Goal: Feedback & Contribution: Leave review/rating

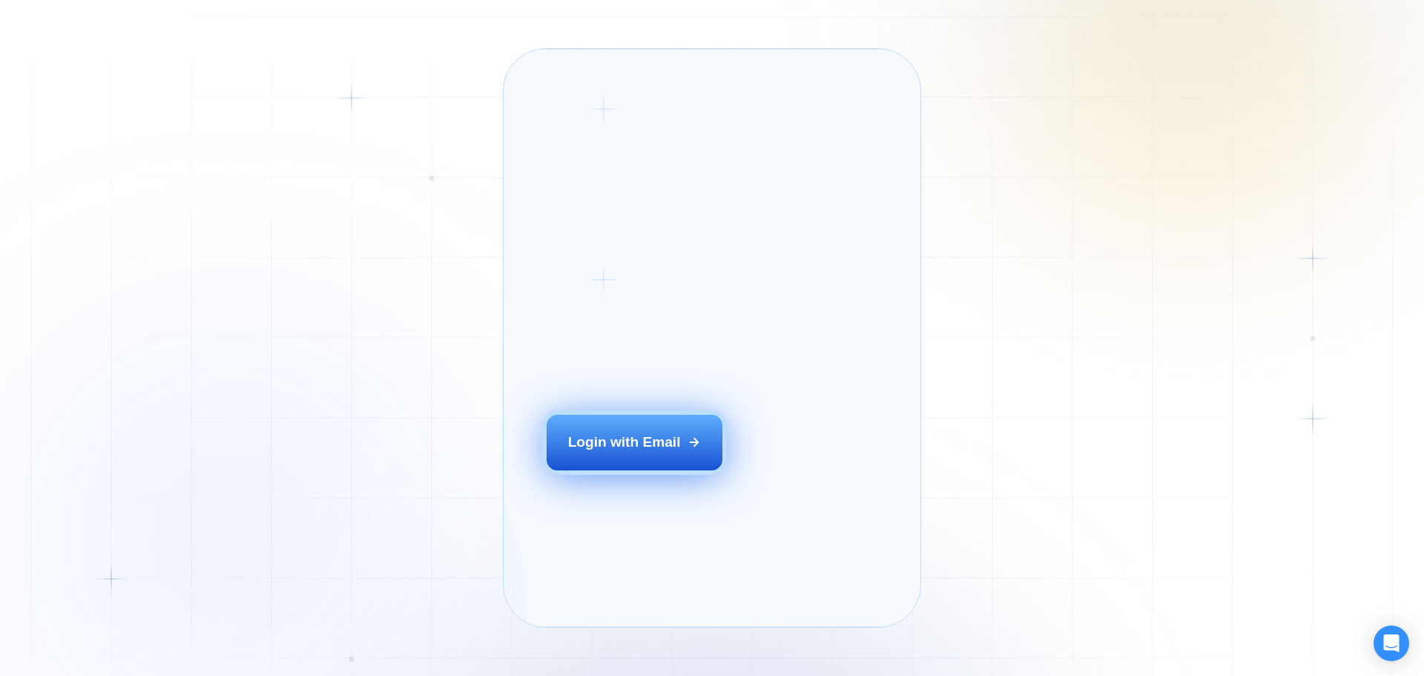
click at [687, 469] on button "Login with Email" at bounding box center [634, 441] width 176 height 55
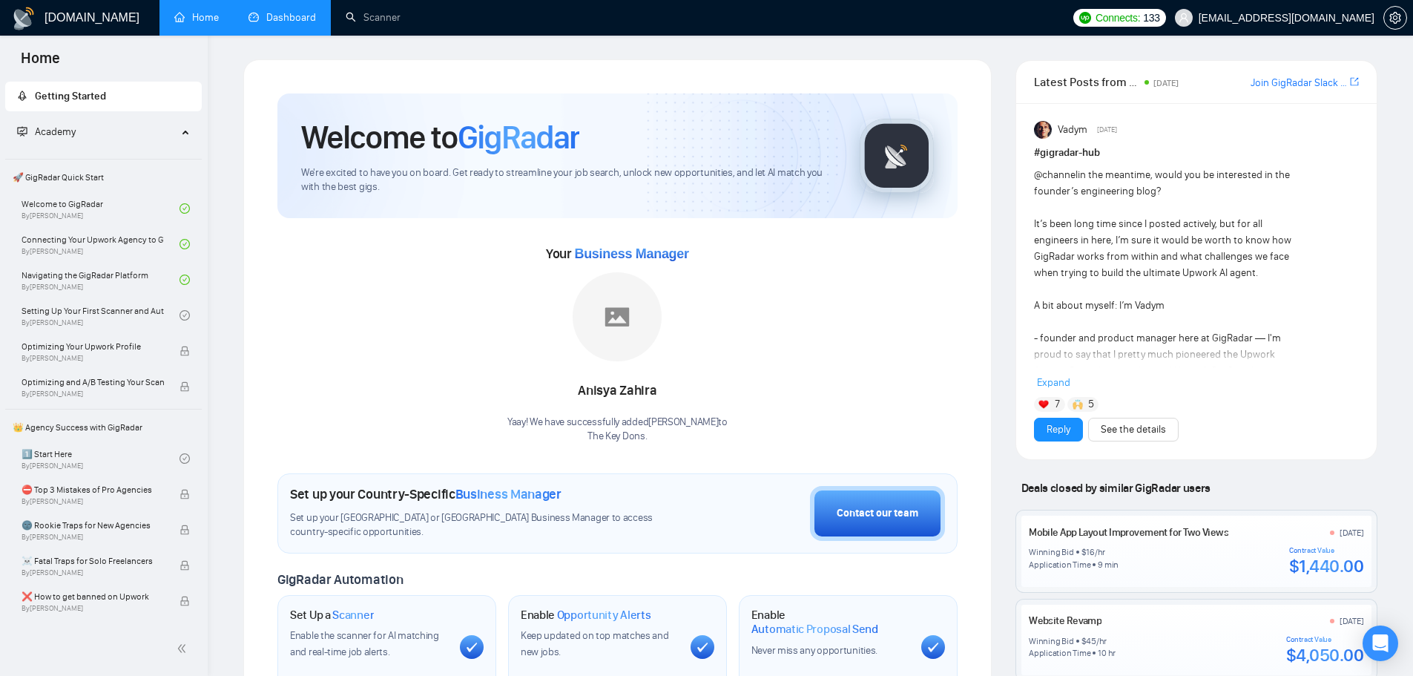
click at [309, 11] on link "Dashboard" at bounding box center [281, 17] width 67 height 13
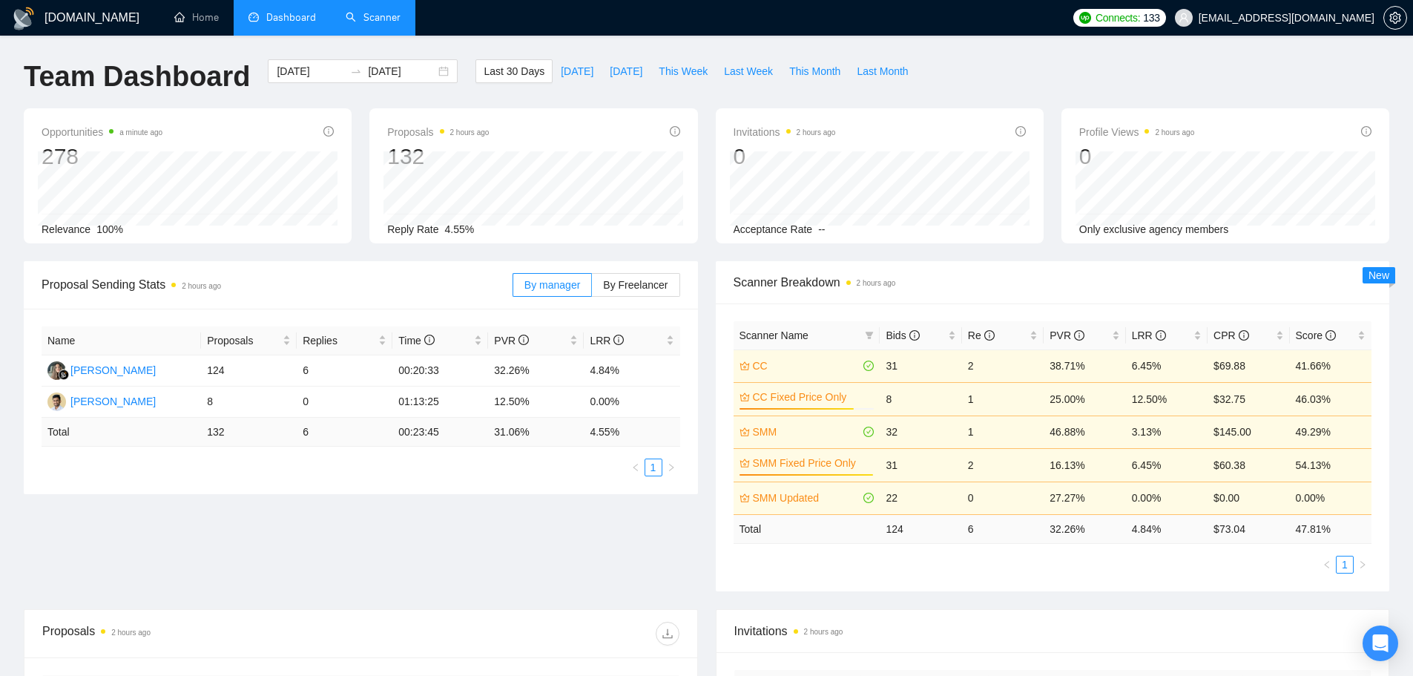
click at [394, 21] on link "Scanner" at bounding box center [373, 17] width 55 height 13
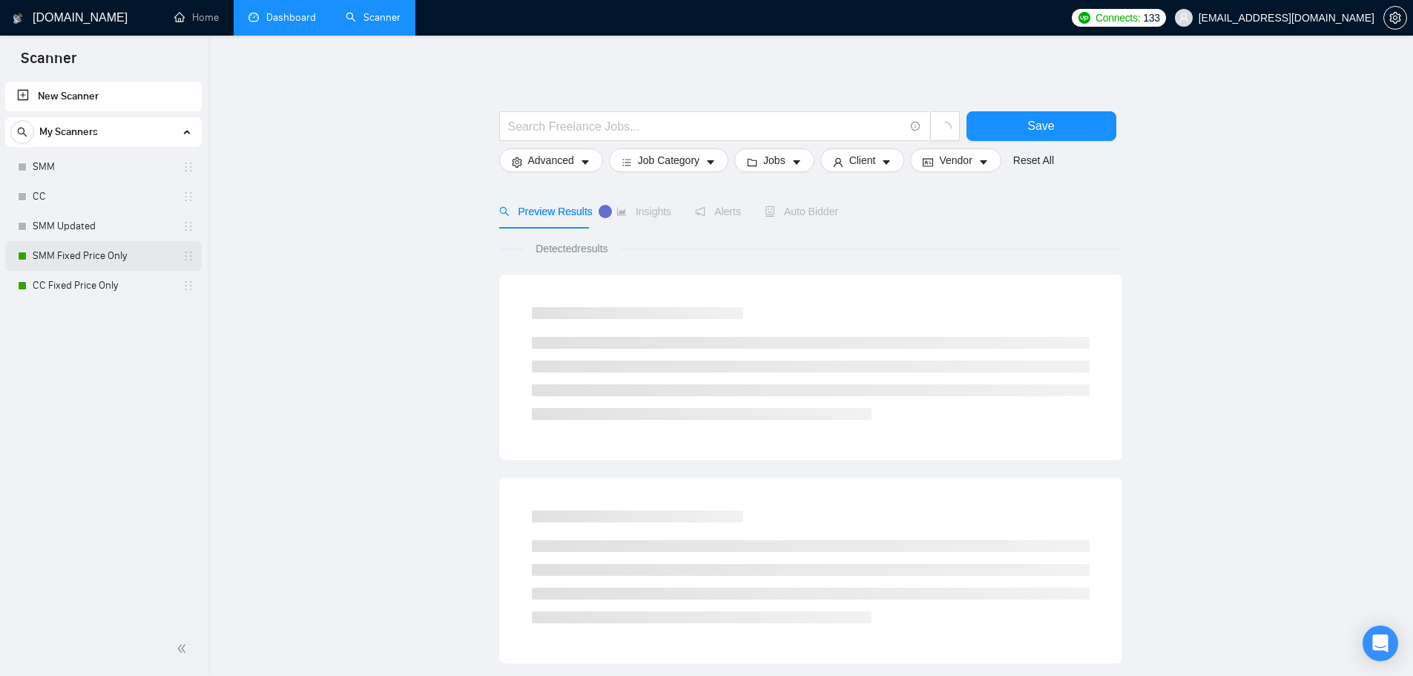
click at [94, 258] on link "SMM Fixed Price Only" at bounding box center [103, 256] width 141 height 30
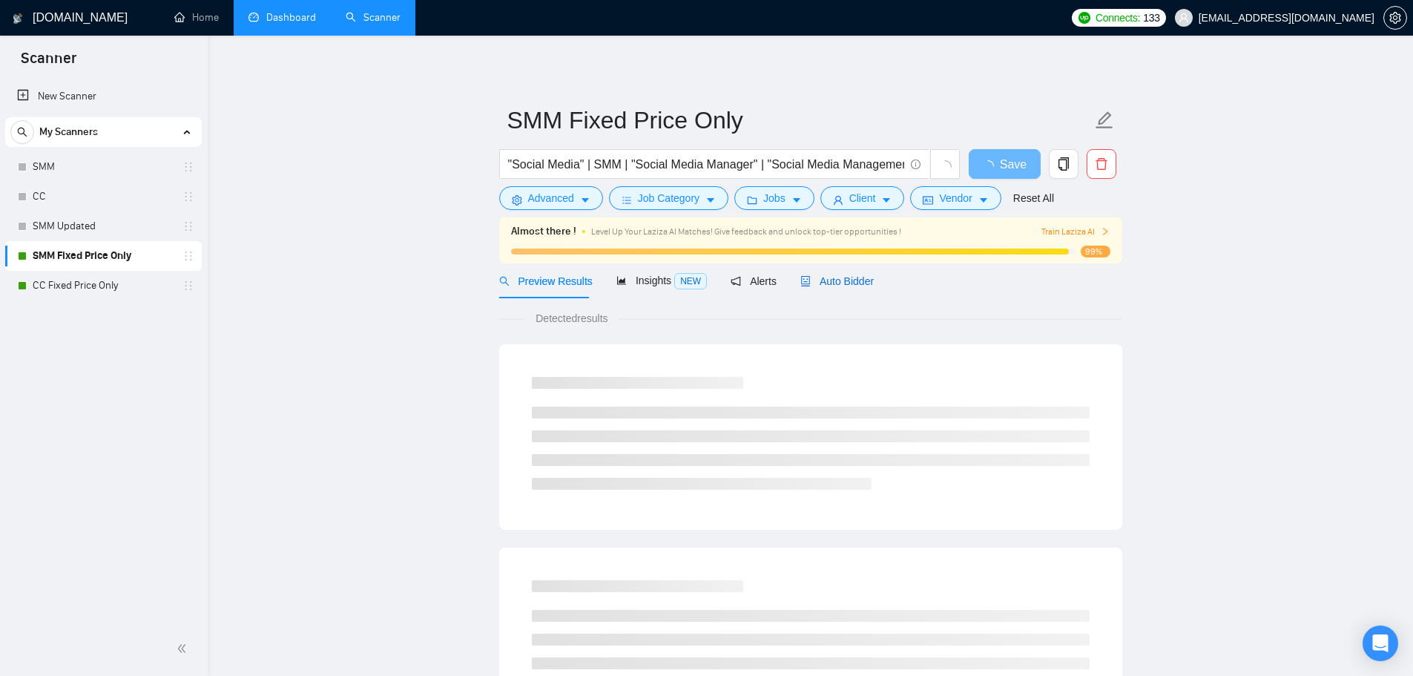
click at [835, 275] on span "Auto Bidder" at bounding box center [836, 281] width 73 height 12
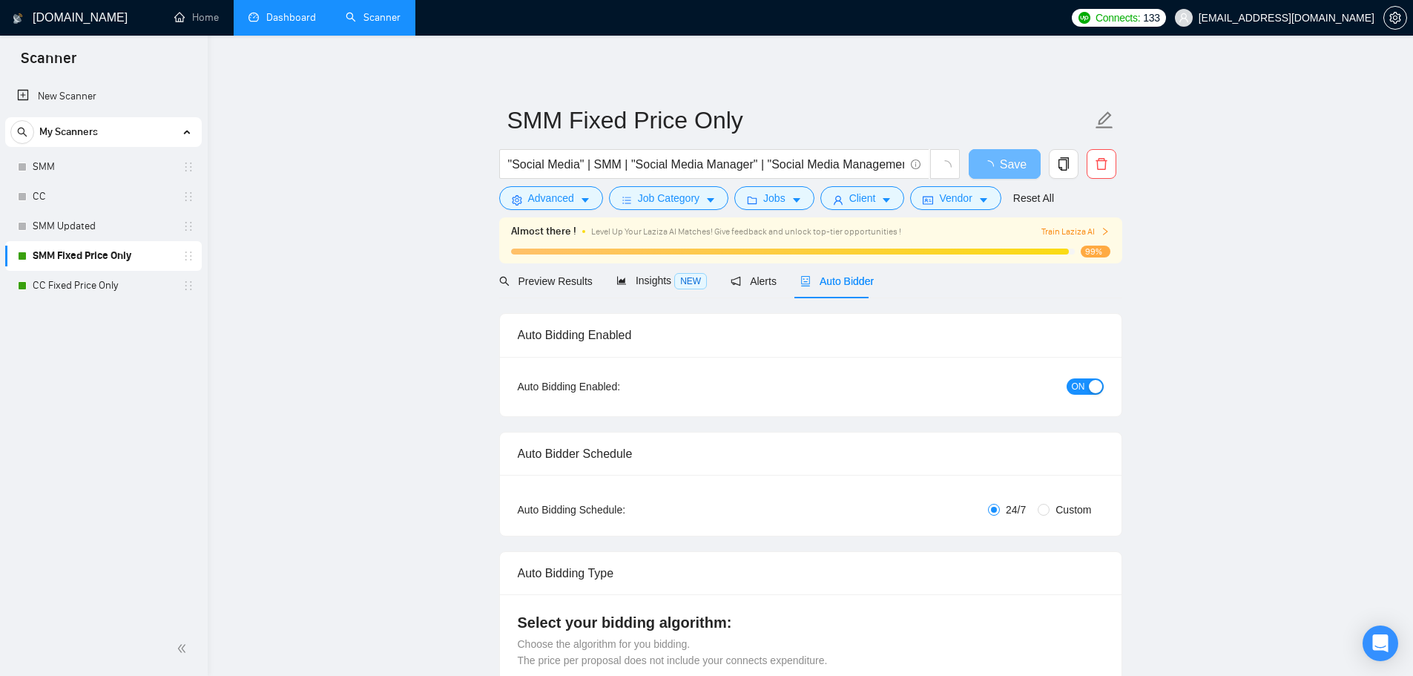
checkbox input "true"
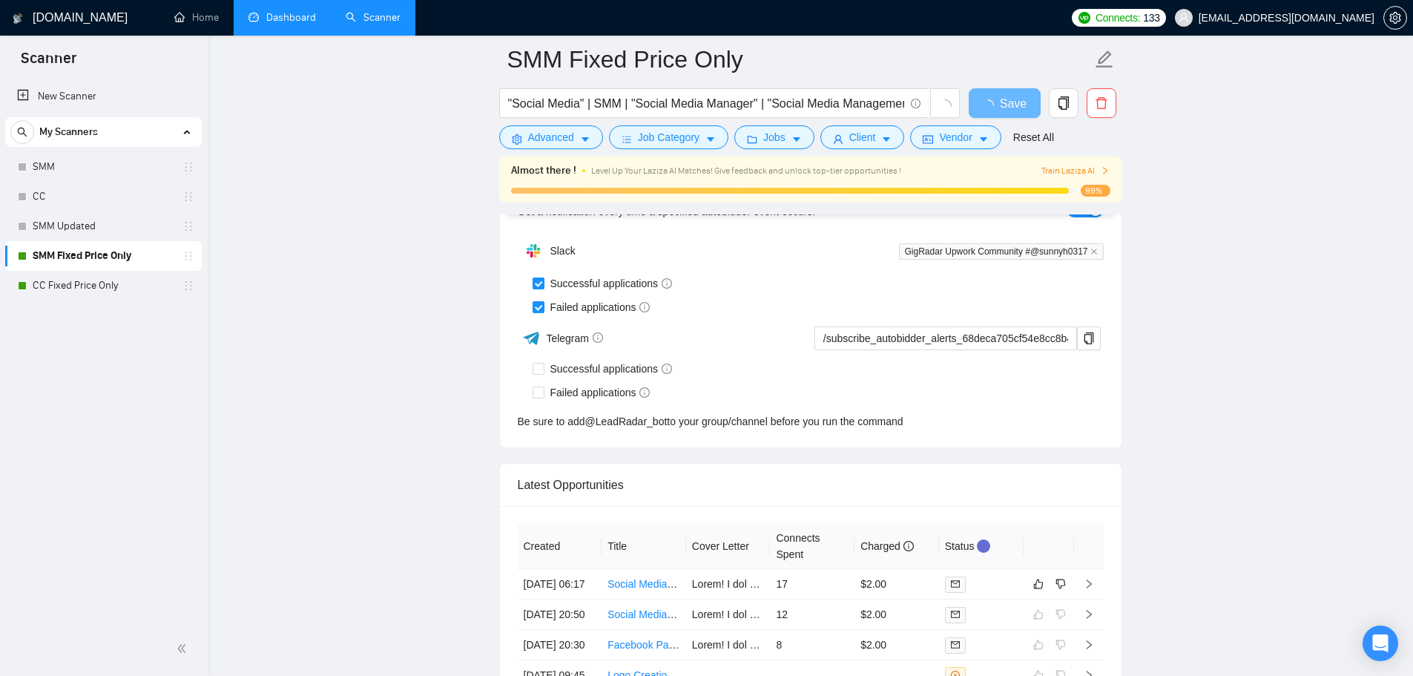
scroll to position [3824, 0]
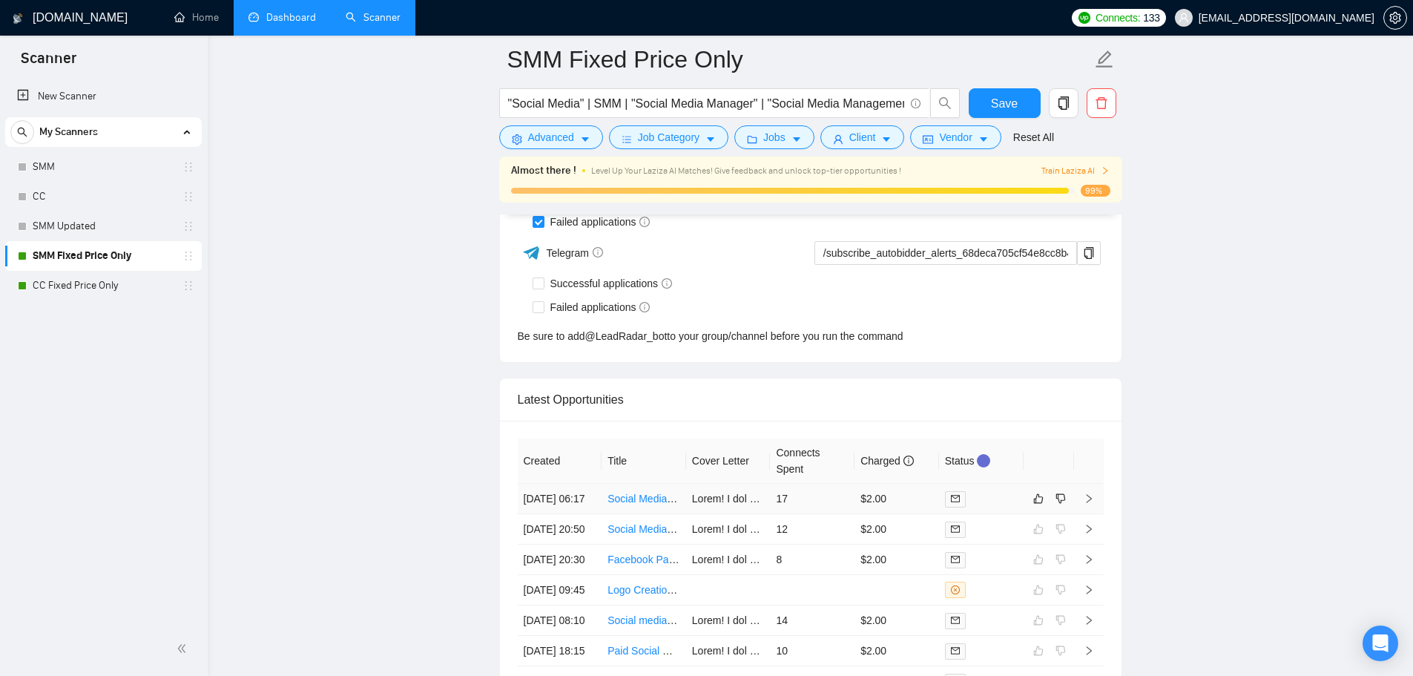
click at [825, 512] on td "17" at bounding box center [812, 498] width 85 height 30
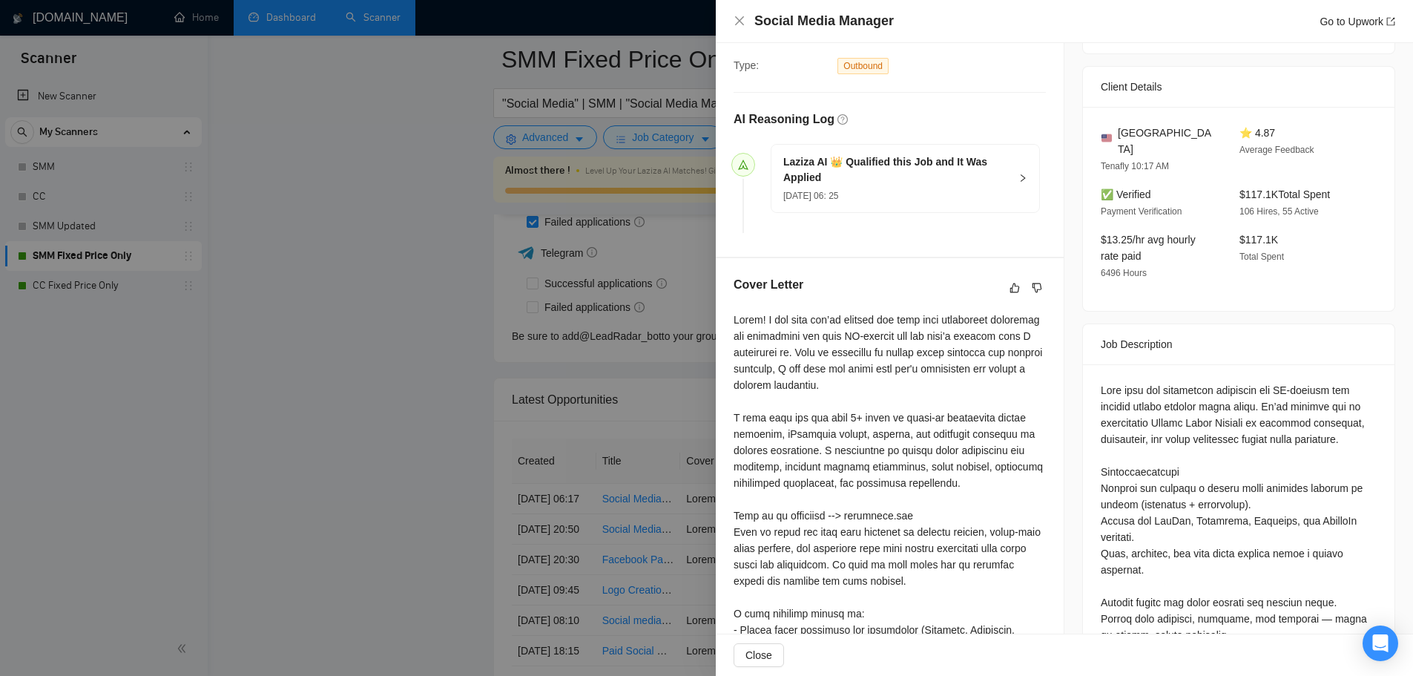
scroll to position [274, 0]
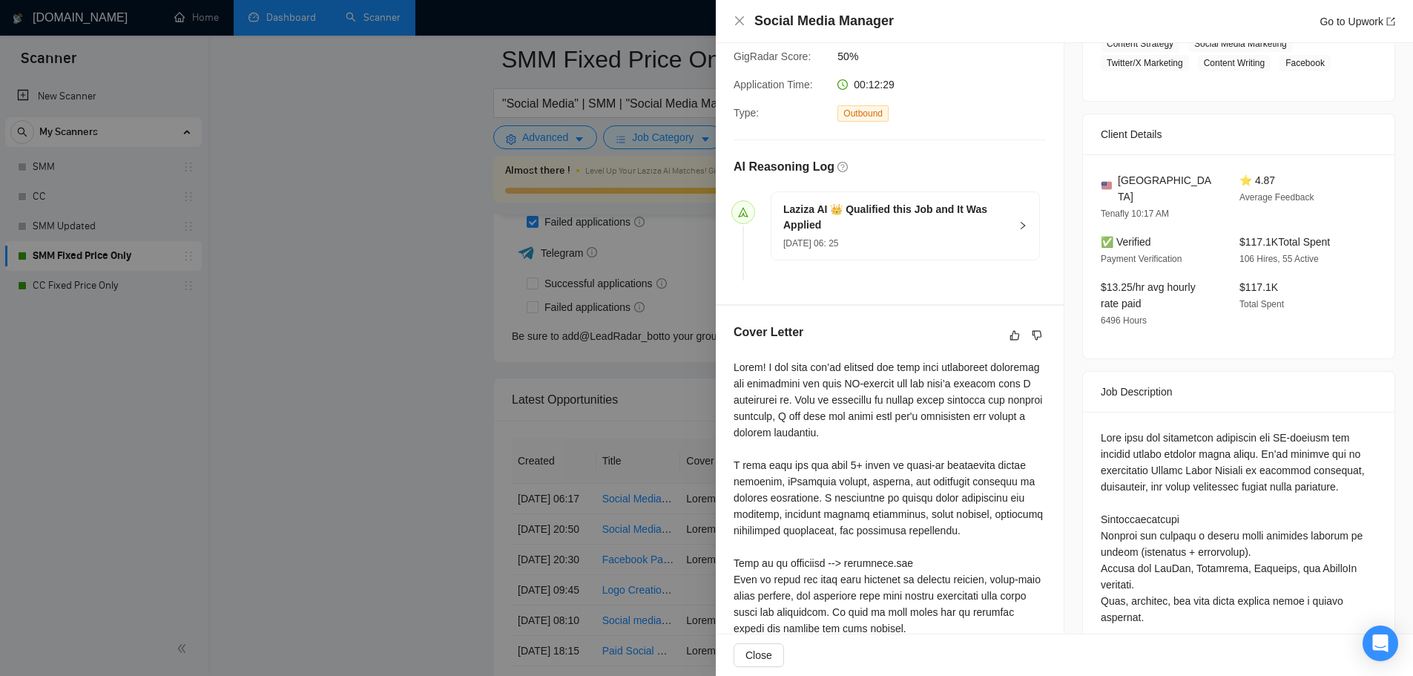
click at [433, 329] on div at bounding box center [706, 338] width 1413 height 676
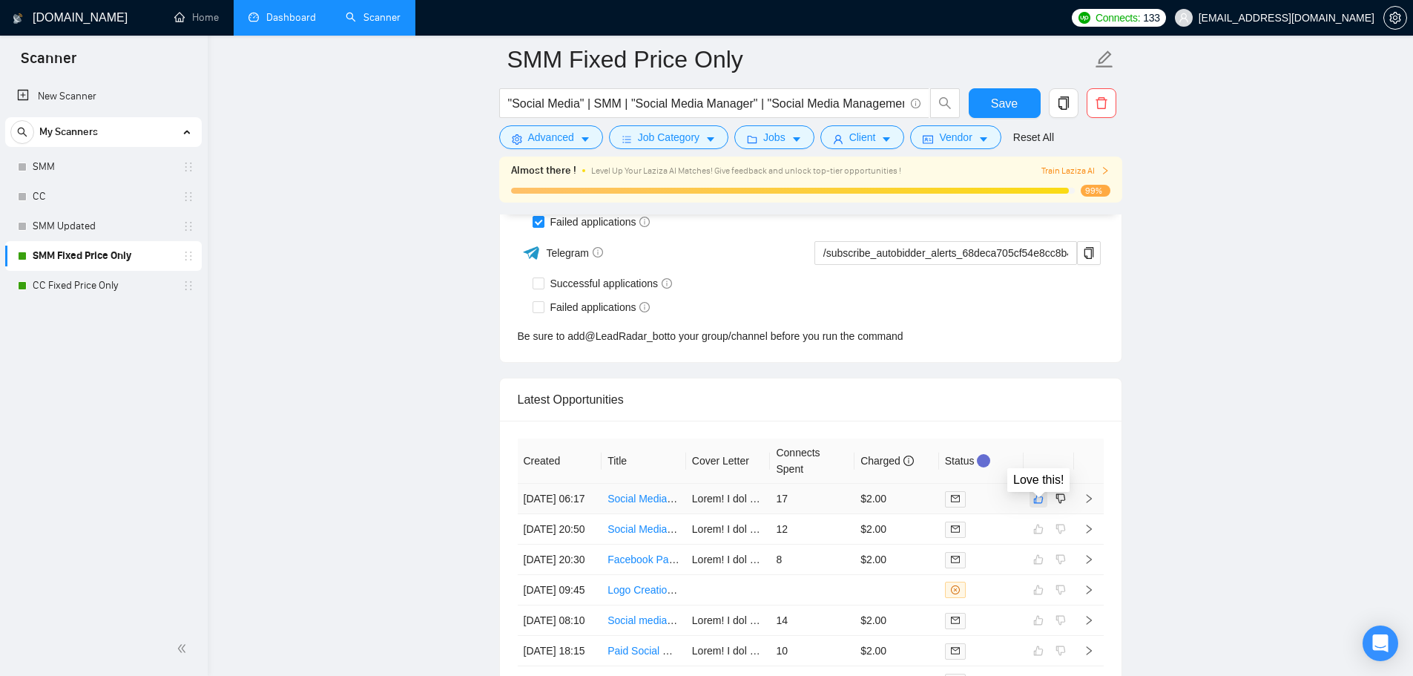
click at [1040, 504] on icon "like" at bounding box center [1038, 498] width 10 height 12
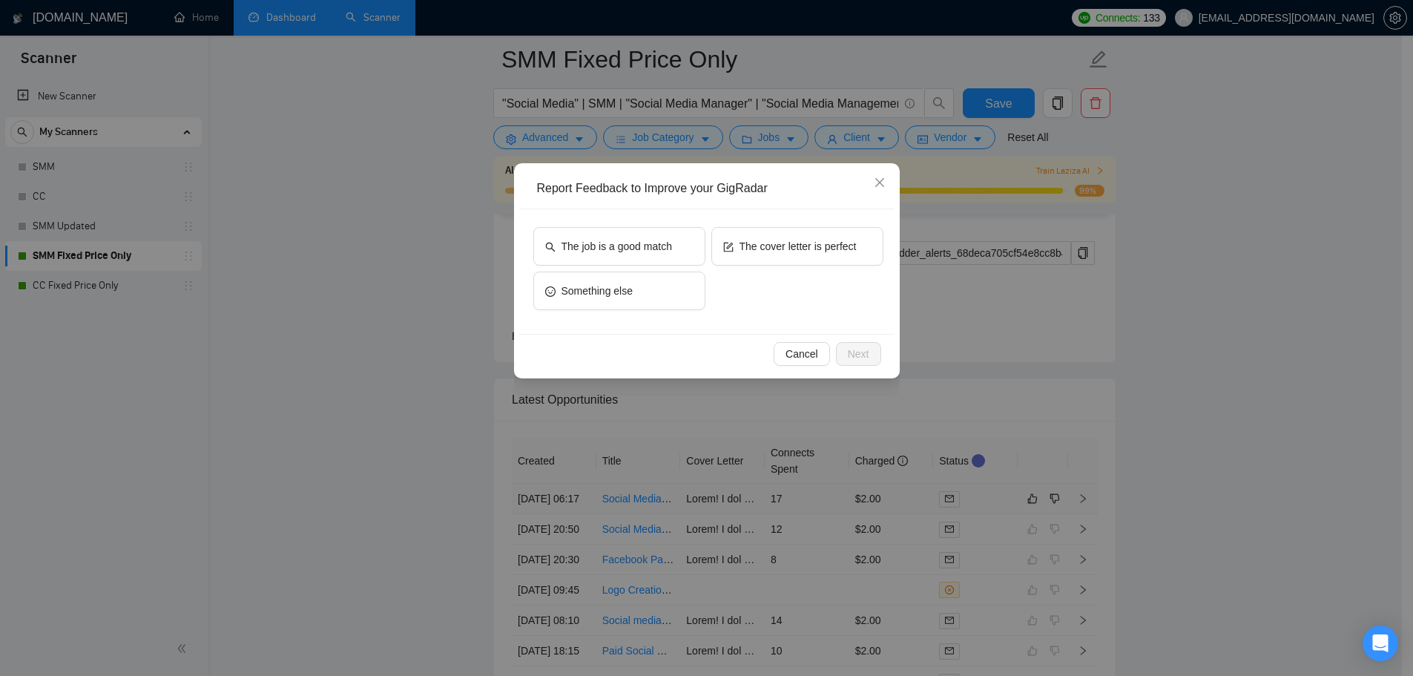
click at [425, 320] on div "Report Feedback to Improve your GigRadar The job is a good match The cover lett…" at bounding box center [706, 338] width 1413 height 676
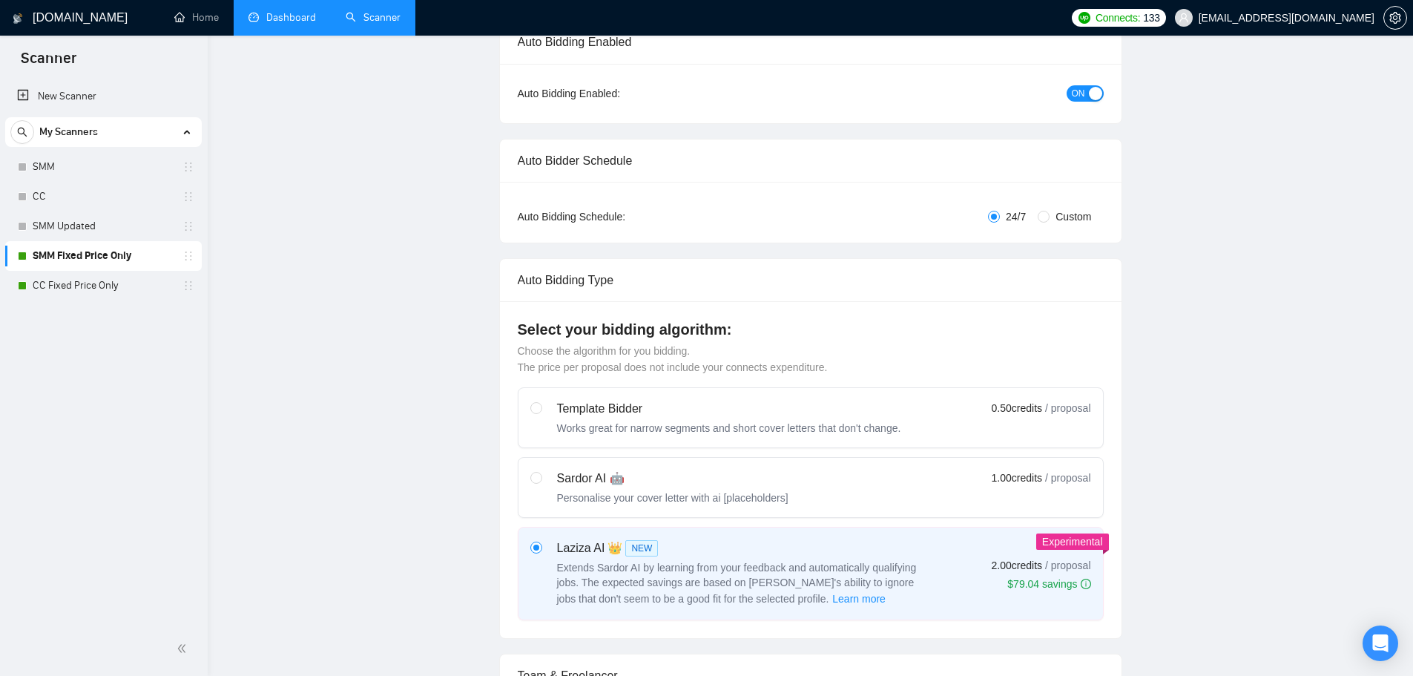
scroll to position [42, 0]
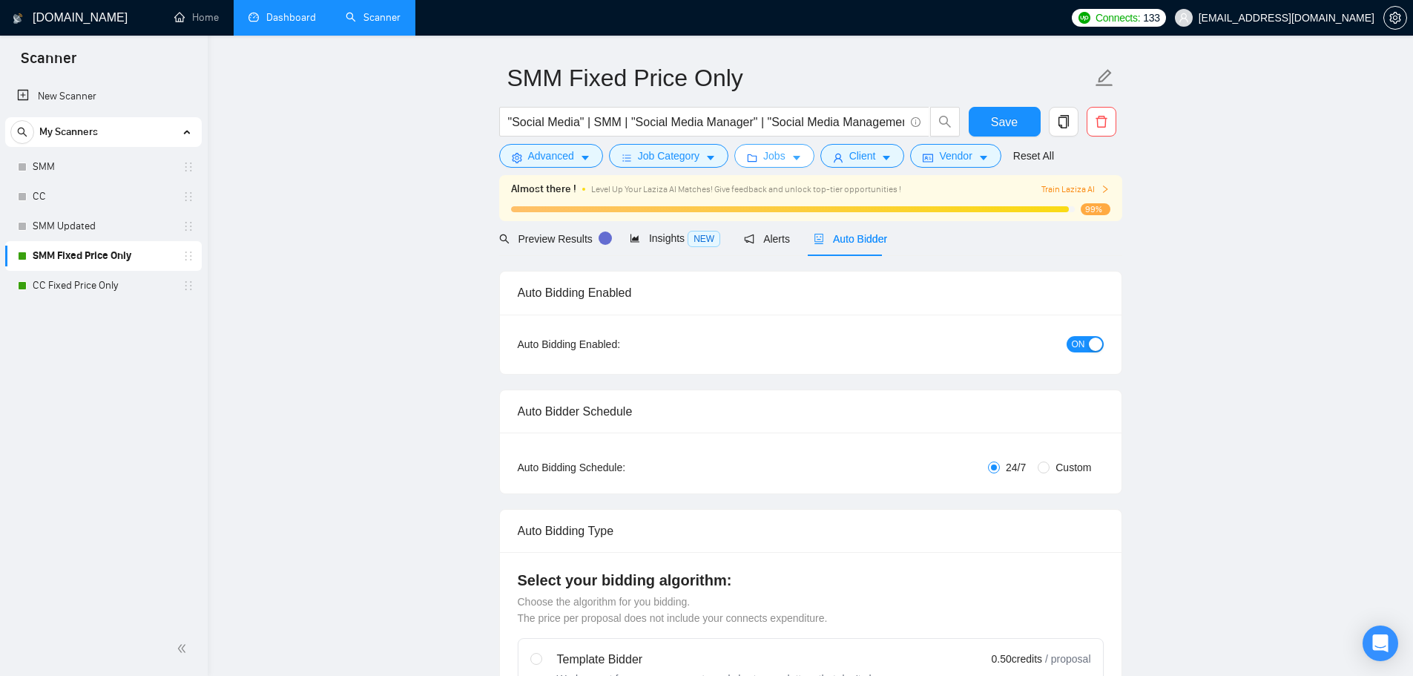
click at [750, 152] on span "folder" at bounding box center [752, 157] width 10 height 11
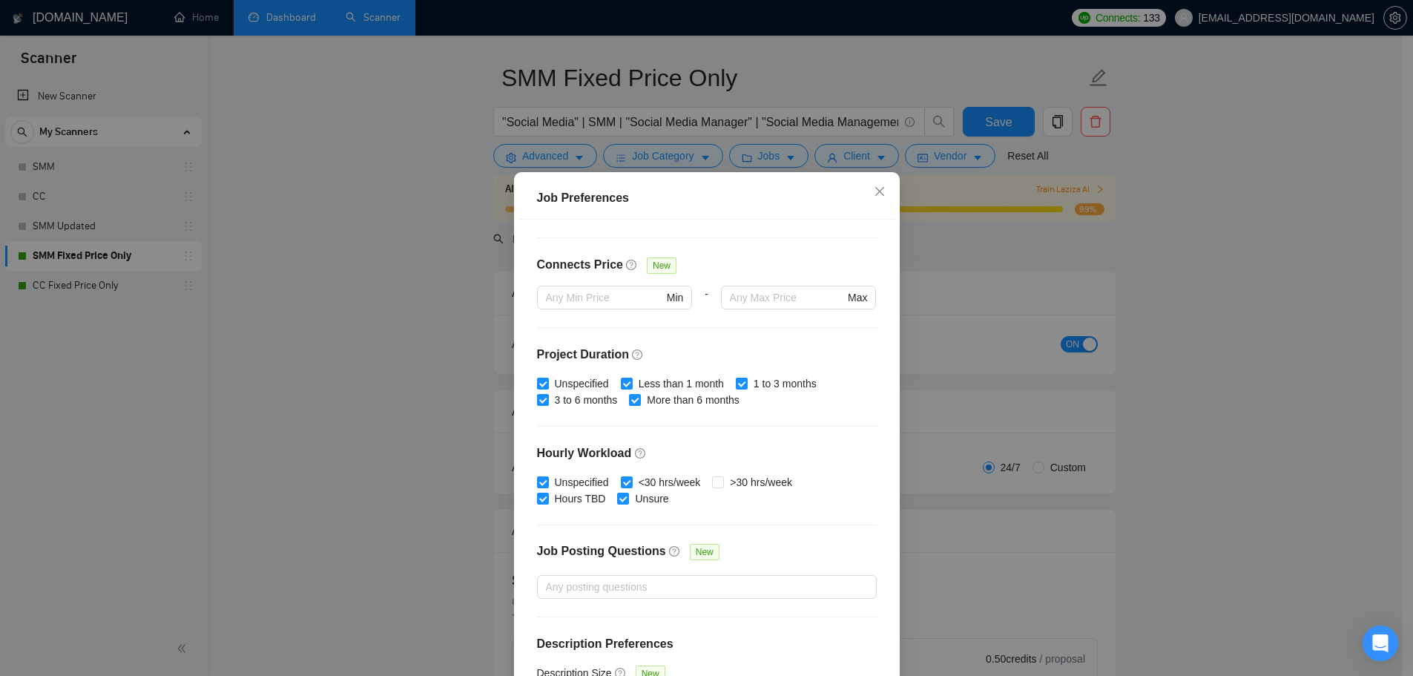
scroll to position [363, 0]
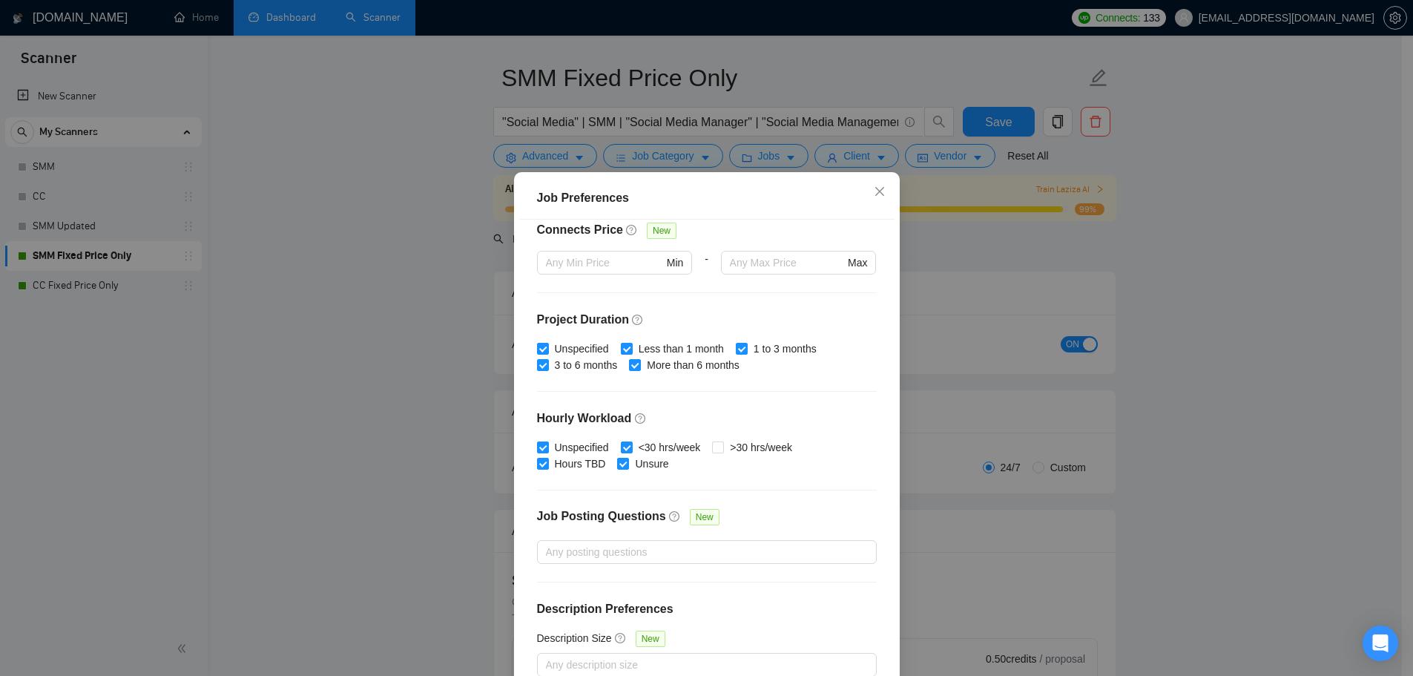
click at [253, 362] on div "Job Preferences Budget Project Type All Fixed Price Hourly Rate Fixed Price Bud…" at bounding box center [706, 338] width 1413 height 676
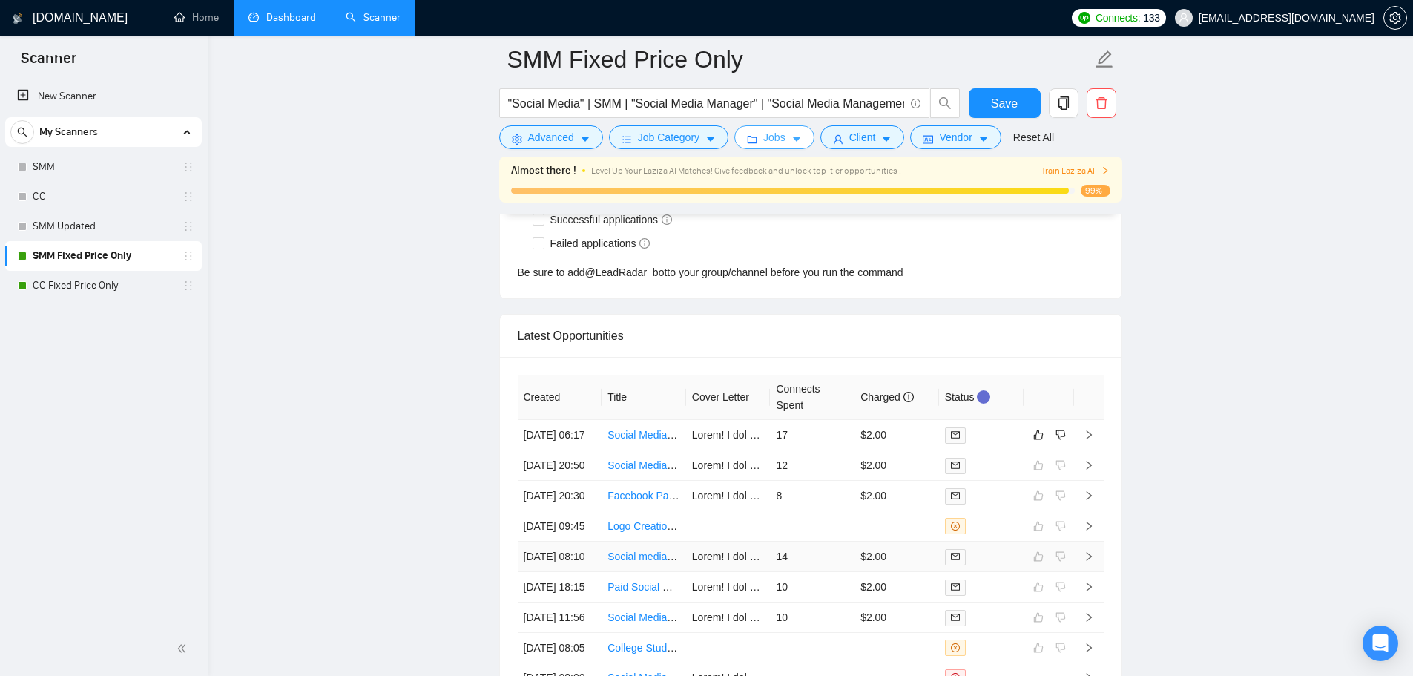
scroll to position [3801, 0]
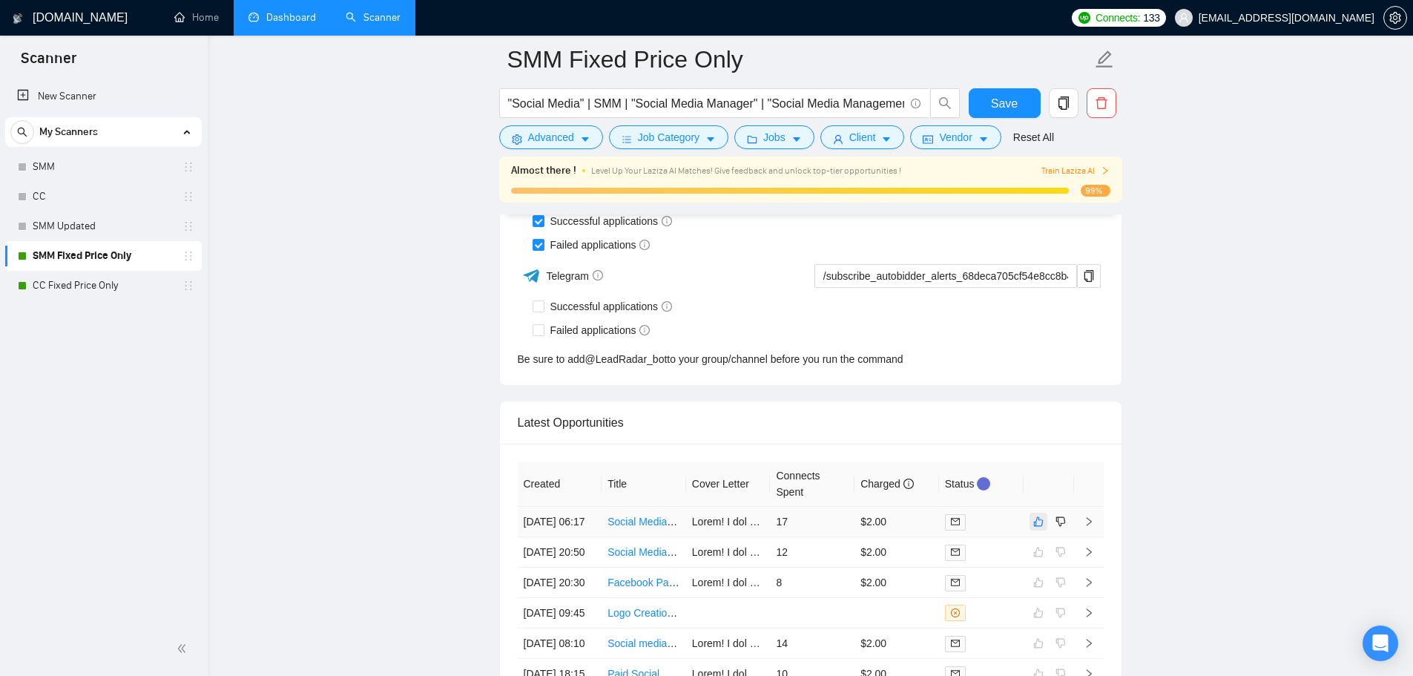
click at [1041, 530] on button "button" at bounding box center [1038, 521] width 18 height 18
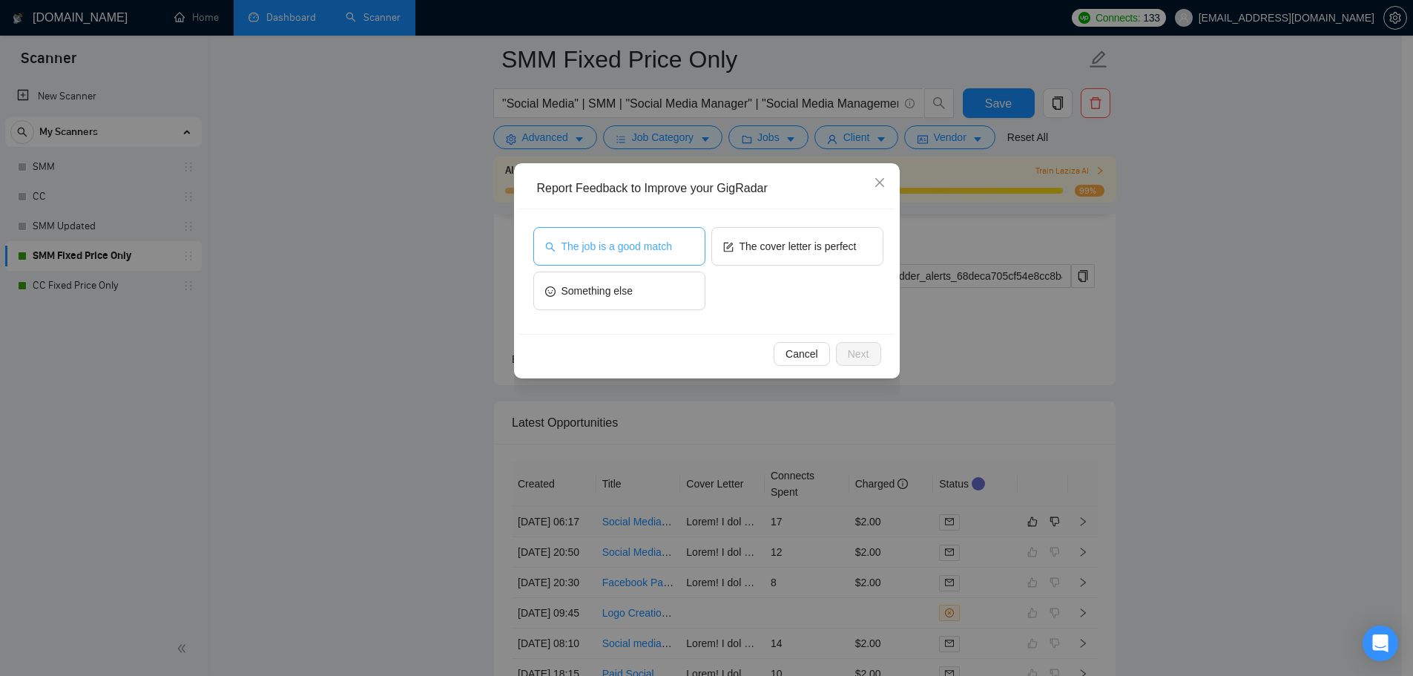
click at [640, 238] on span "The job is a good match" at bounding box center [616, 246] width 110 height 16
click at [871, 356] on button "Next" at bounding box center [858, 354] width 45 height 24
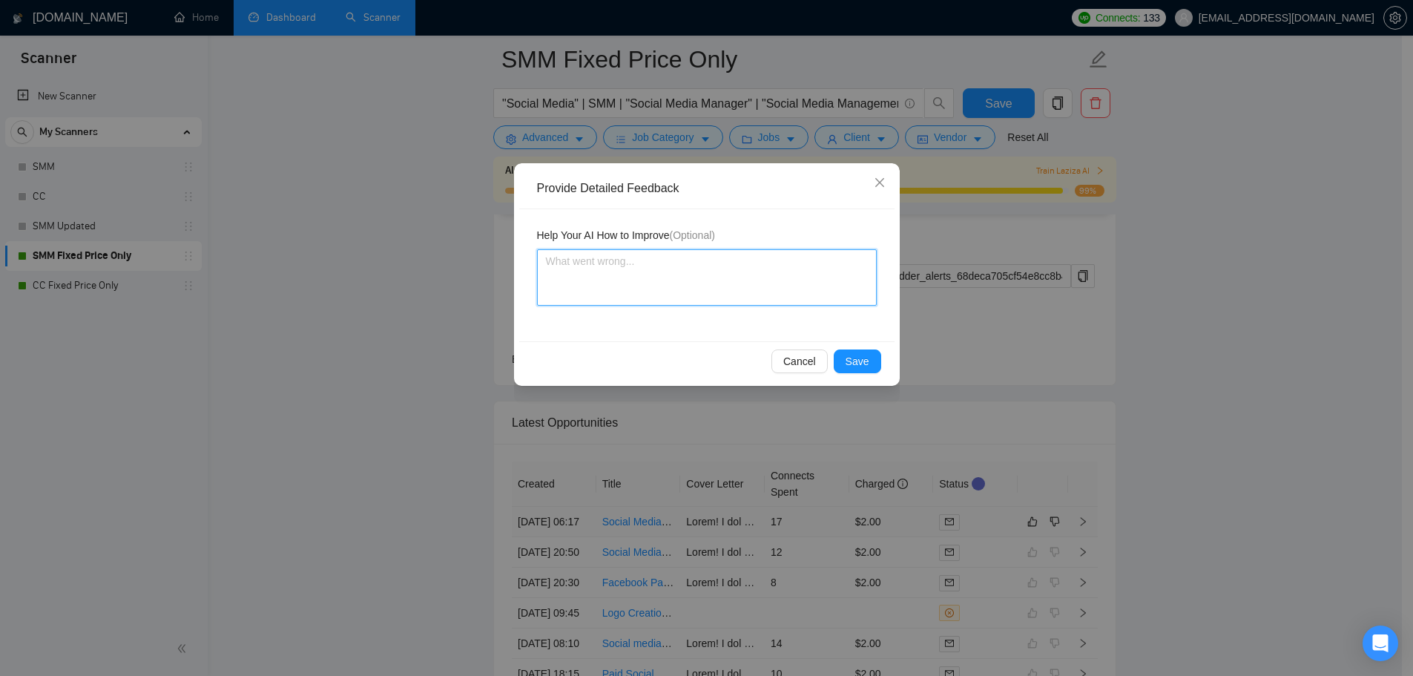
click at [687, 274] on textarea at bounding box center [707, 277] width 340 height 56
type textarea "T"
type textarea "Th"
type textarea "The"
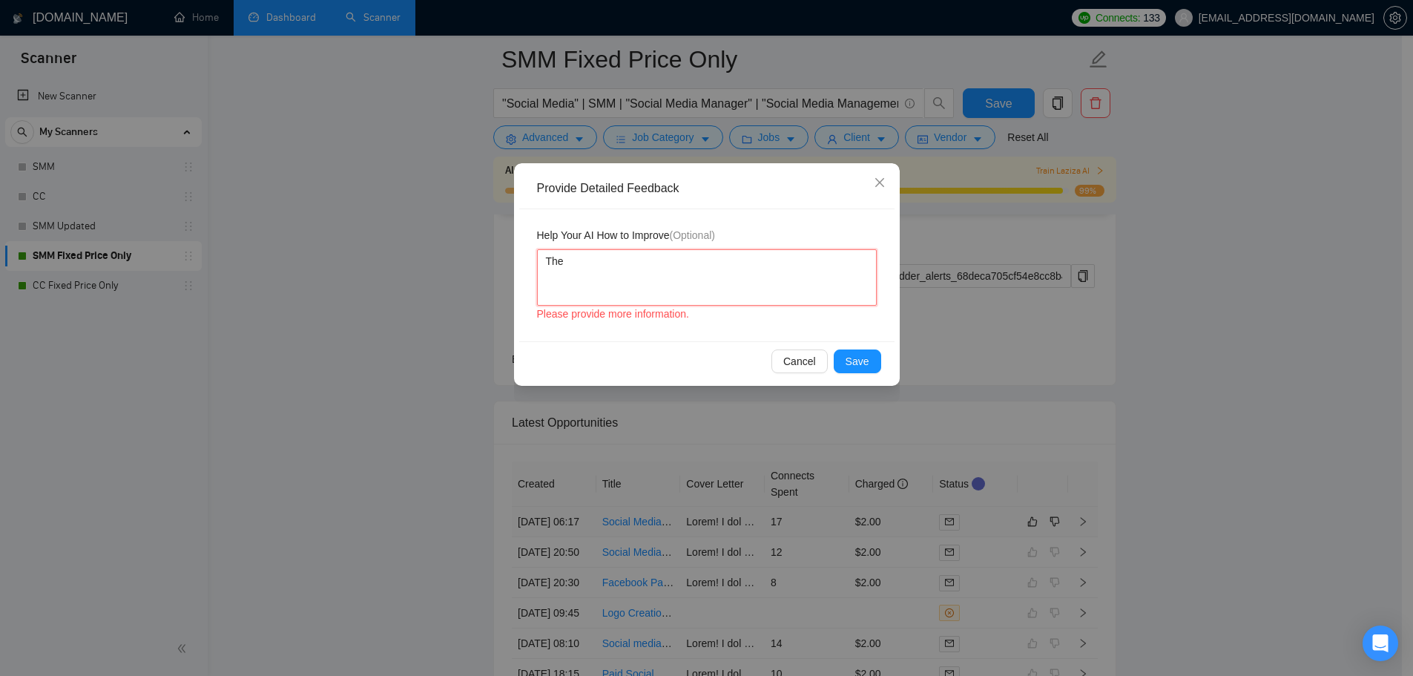
type textarea "The B"
type textarea "The Bi"
type textarea "The Bid"
type textarea "The Bid a"
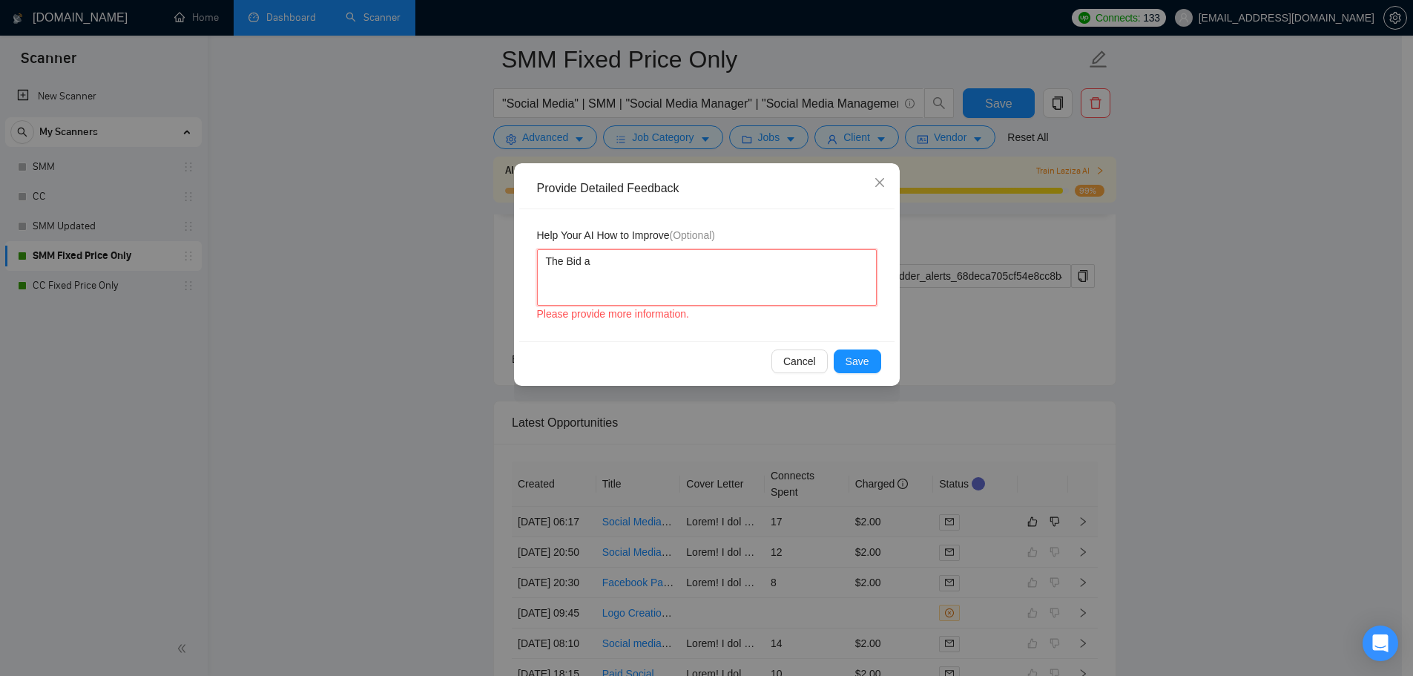
type textarea "The Bid am"
type textarea "The Bid amo"
type textarea "The Bid amou"
type textarea "The Bid amoun"
type textarea "The Bid amount"
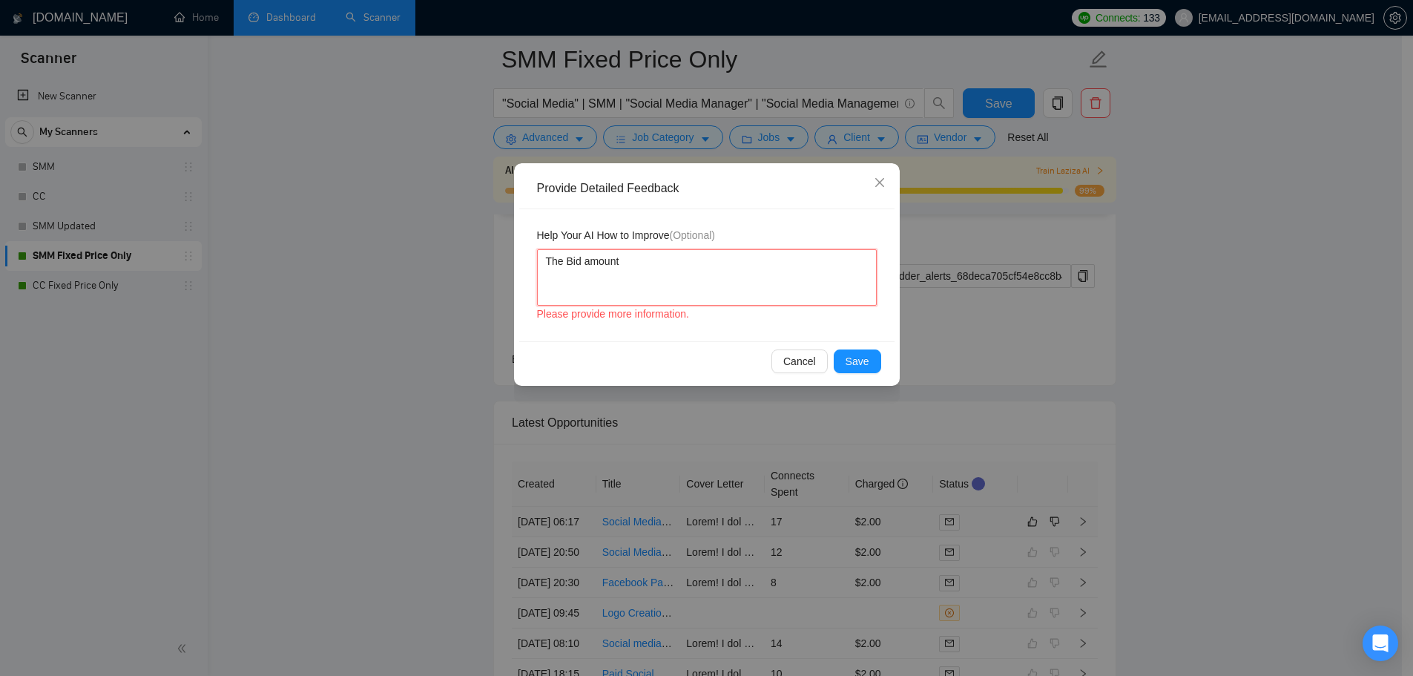
type textarea "The Bid amount"
type textarea "The Bid amount w"
type textarea "The Bid amount wa"
type textarea "The Bid amount was"
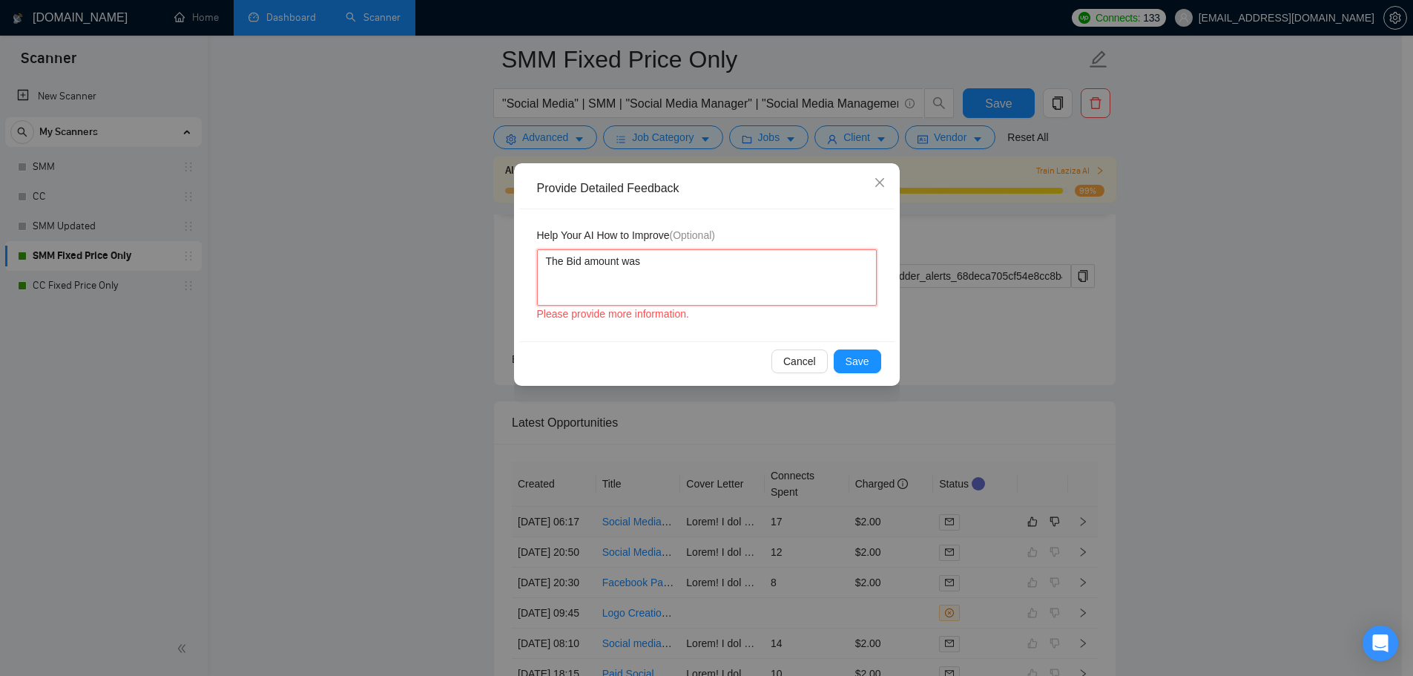
type textarea "The Bid amount was 5"
type textarea "The Bid amount was 50"
type textarea "The Bid amount was 50%"
type textarea "The Bid amount was 50% o"
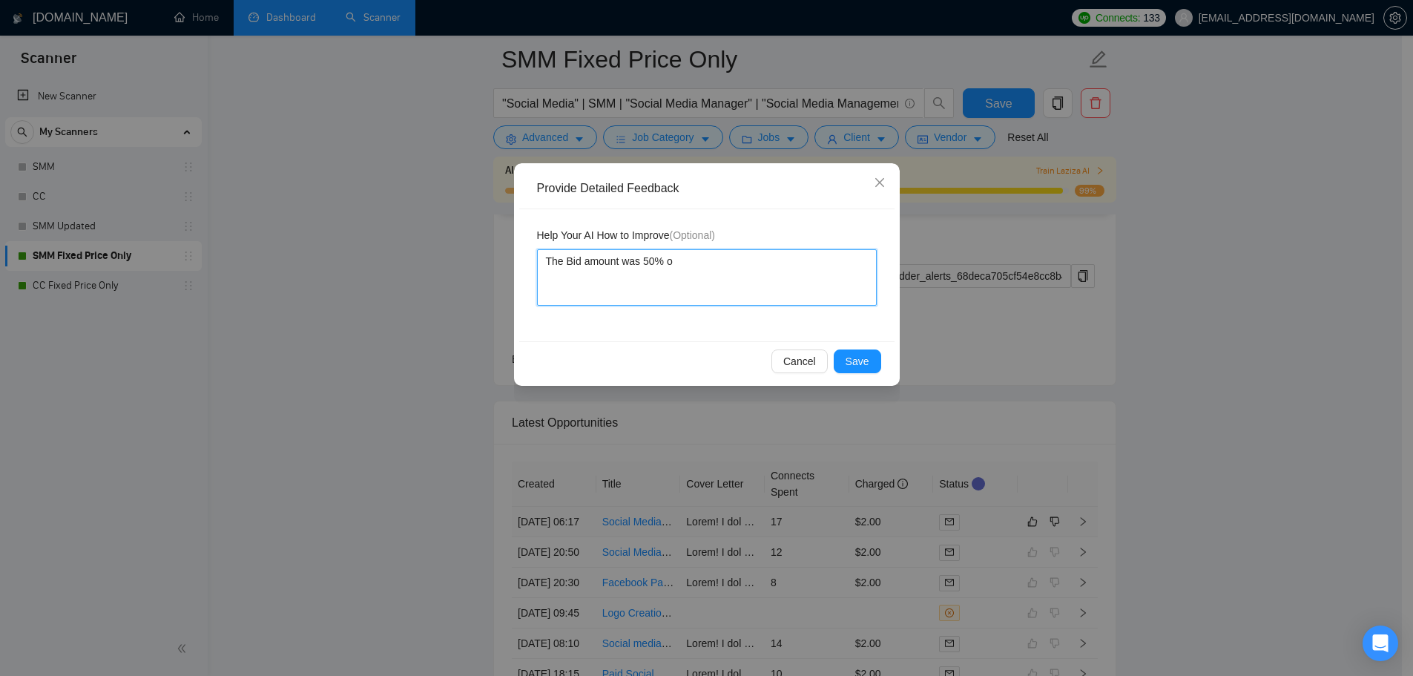
type textarea "The Bid amount was 50% of"
type textarea "The Bid amount was 50% of t"
type textarea "The Bid amount was 50% of th"
type textarea "The Bid amount was 50% of the"
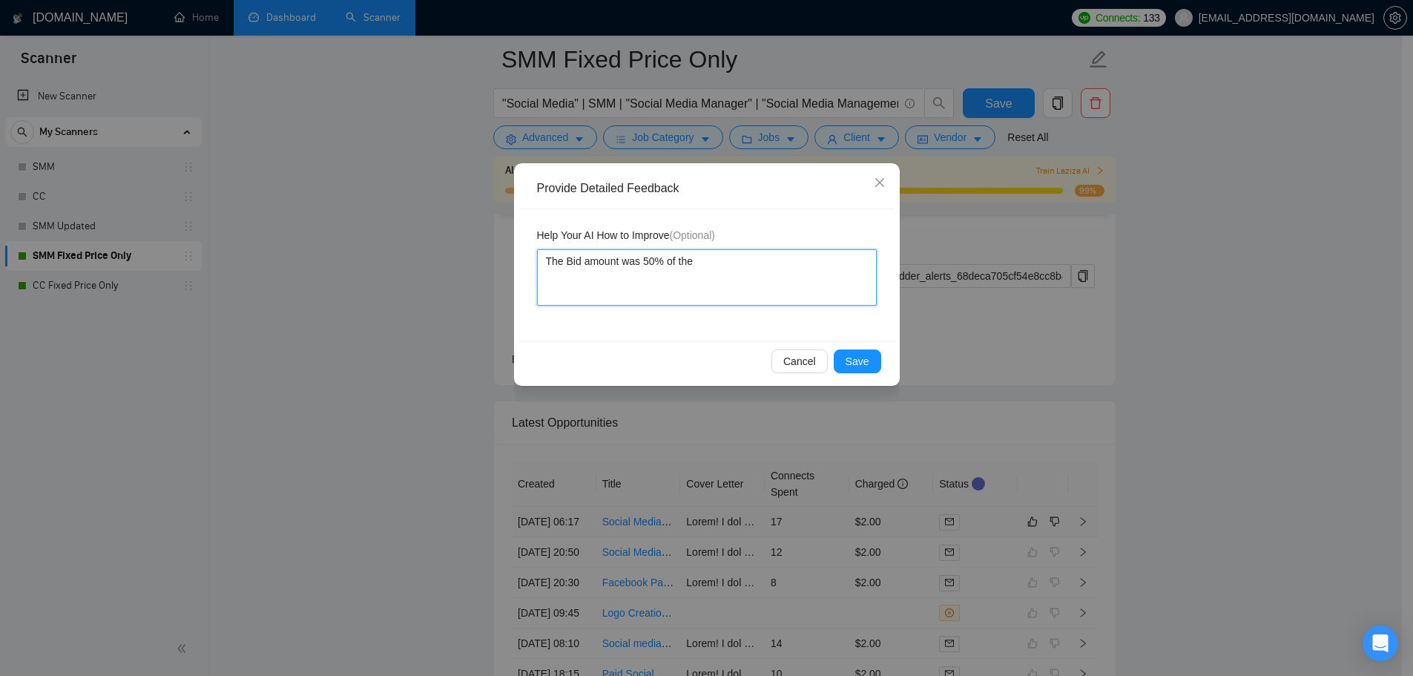
type textarea "The Bid amount was 50% of the"
type textarea "The Bid amount was 50% of the c"
type textarea "The Bid amount was 50% of the cl"
type textarea "The Bid amount was 50% of the cli"
type textarea "The Bid amount was 50% of the clie"
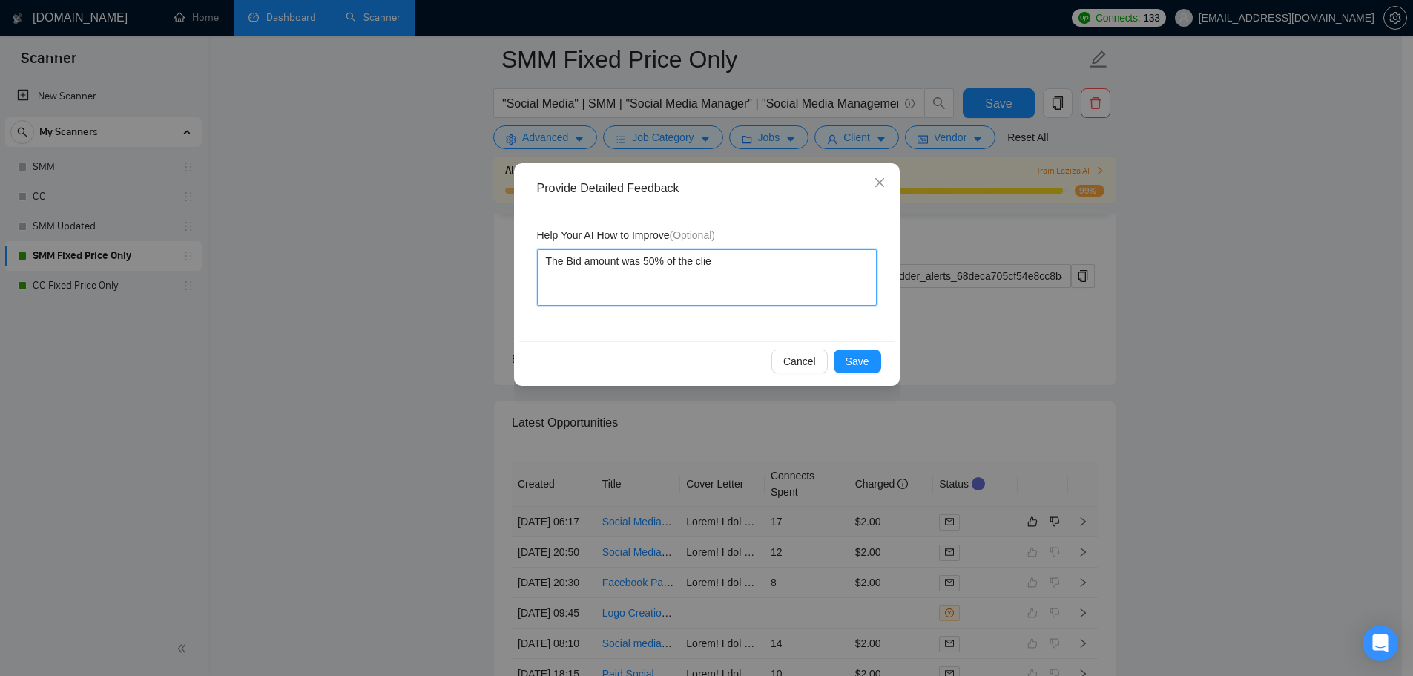
type textarea "The Bid amount was 50% of the clien"
type textarea "The Bid amount was 50% of the client"
type textarea "The Bid amount was 50% of the client'"
type textarea "The Bid amount was 50% of the client's"
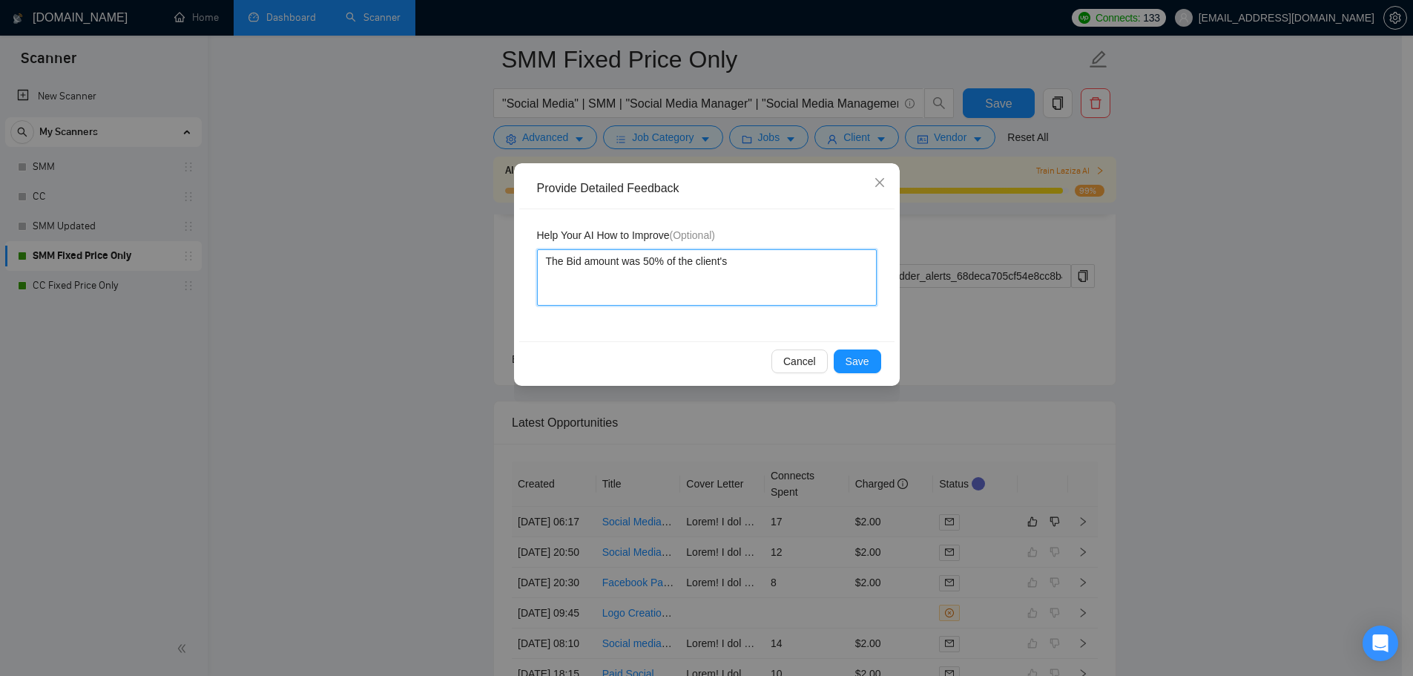
type textarea "The Bid amount was 50% of the client's f"
type textarea "The Bid amount was 50% of the client's fi"
type textarea "The Bid amount was 50% of the client's fix"
type textarea "The Bid amount was 50% of the client's fixe"
type textarea "The Bid amount was 50% of the client's fixed"
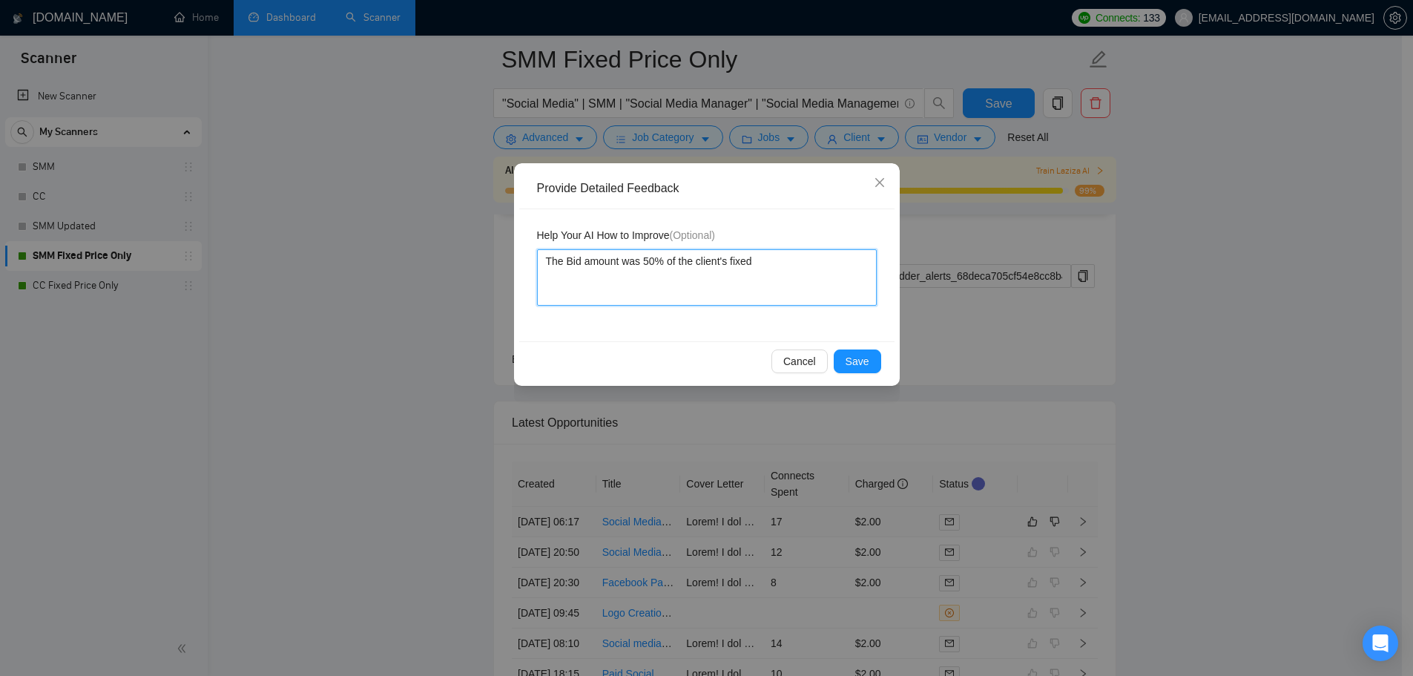
type textarea "The Bid amount was 50% of the client's fixed"
type textarea "The Bid amount was 50% of the client's fixed p"
type textarea "The Bid amount was 50% of the client's fixed pr"
type textarea "The Bid amount was 50% of the client's fixed pri"
type textarea "The Bid amount was 50% of the client's fixed pric"
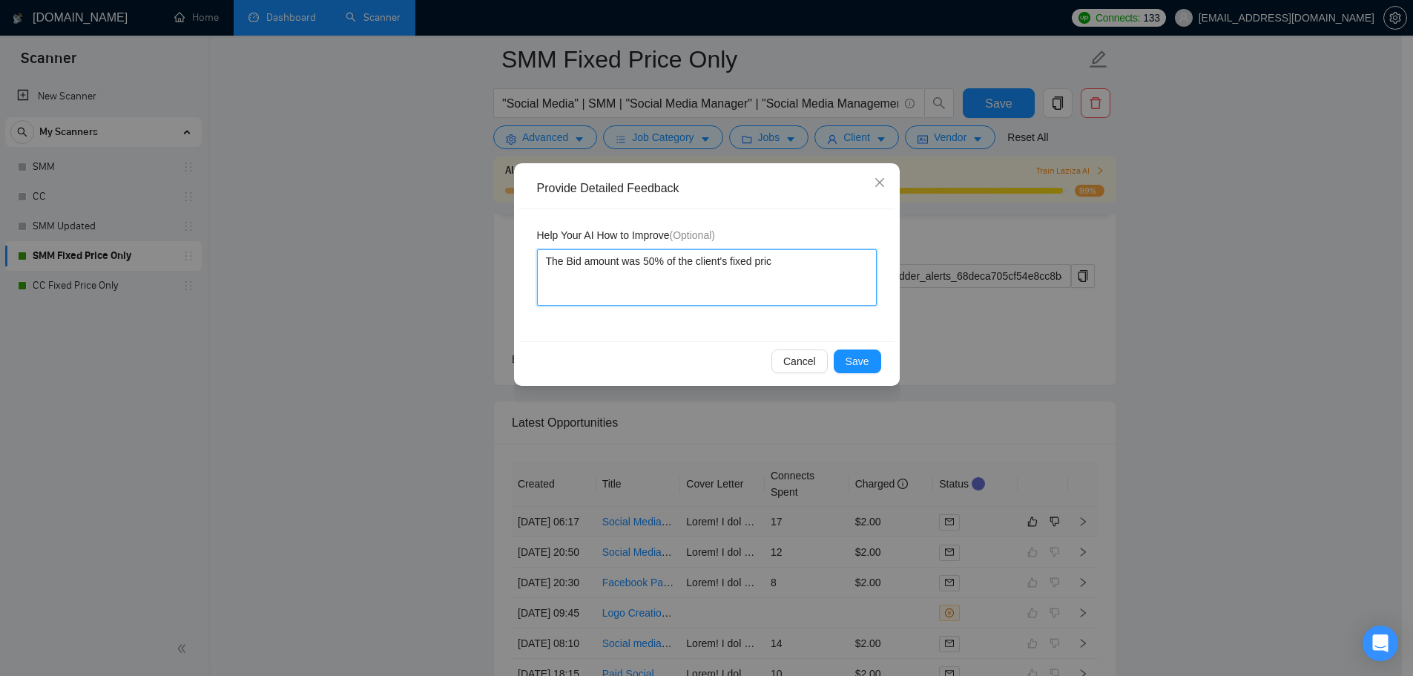
type textarea "The Bid amount was 50% of the client's fixed price"
type textarea "The Bid amount was 50% of the client's fixed price b"
type textarea "The Bid amount was 50% of the client's fixed price bu"
type textarea "The Bid amount was 50% of the client's fixed price bud"
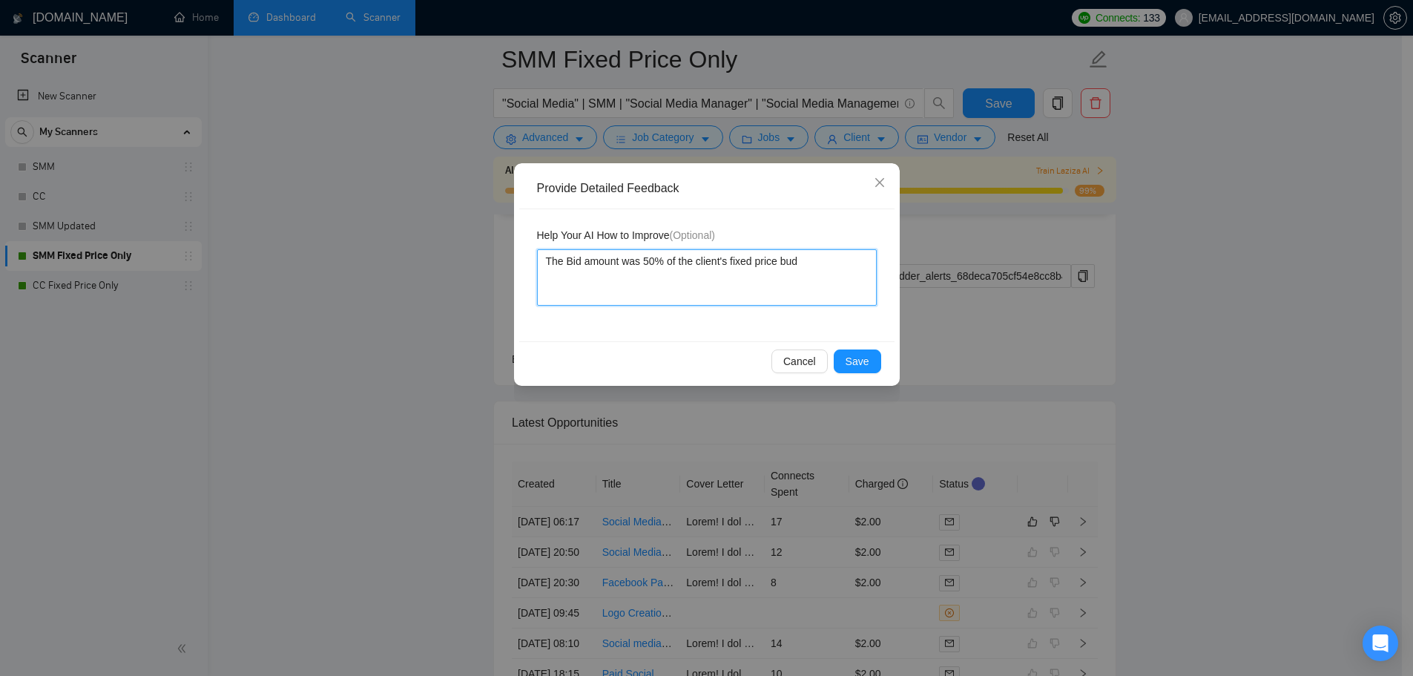
type textarea "The Bid amount was 50% of the client's fixed price budg"
type textarea "The Bid amount was 50% of the client's fixed price budge"
type textarea "The Bid amount was 50% of the client's fixed price budget"
type textarea "The Bid amount was 50% of the client's fixed price budget w"
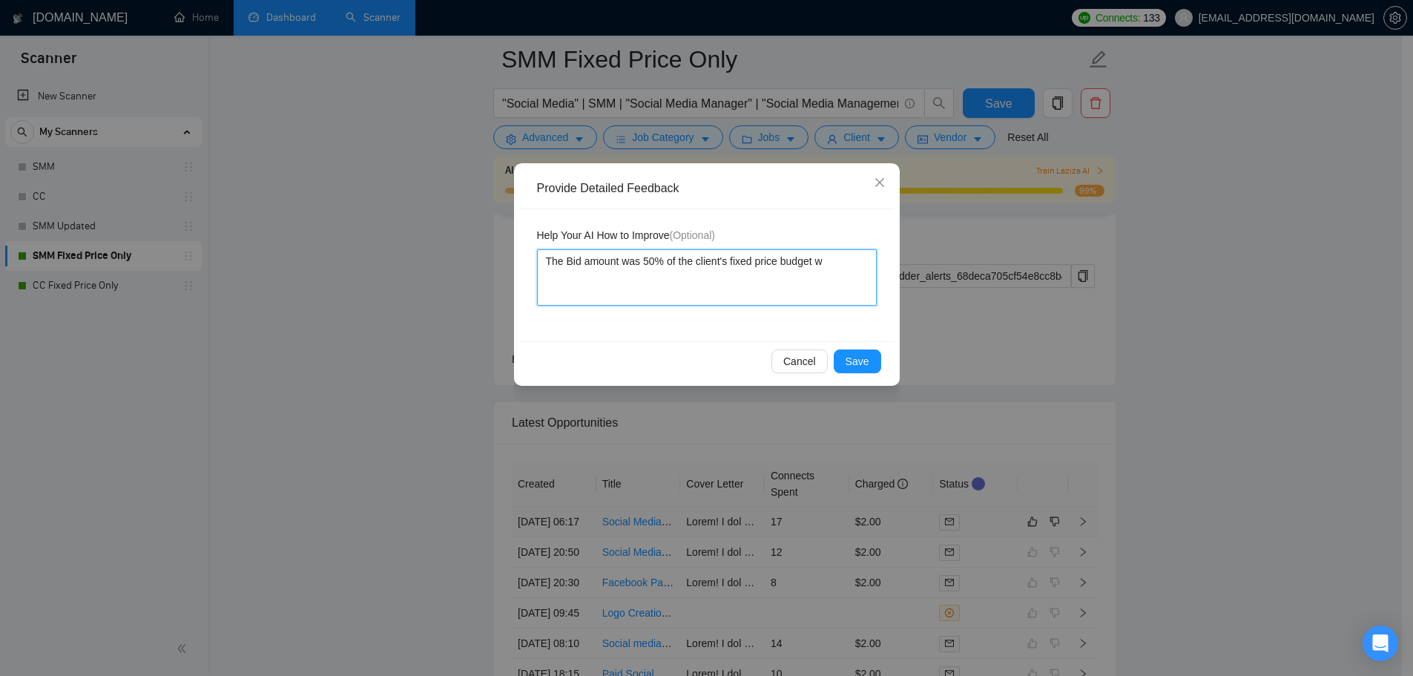
type textarea "The Bid amount was 50% of the client's fixed price budget wh"
type textarea "The Bid amount was 50% of the client's fixed price budget when"
type textarea "The Bid amount was 50% of the client's fixed price budget when t"
type textarea "The Bid amount was 50% of the client's fixed price budget when th"
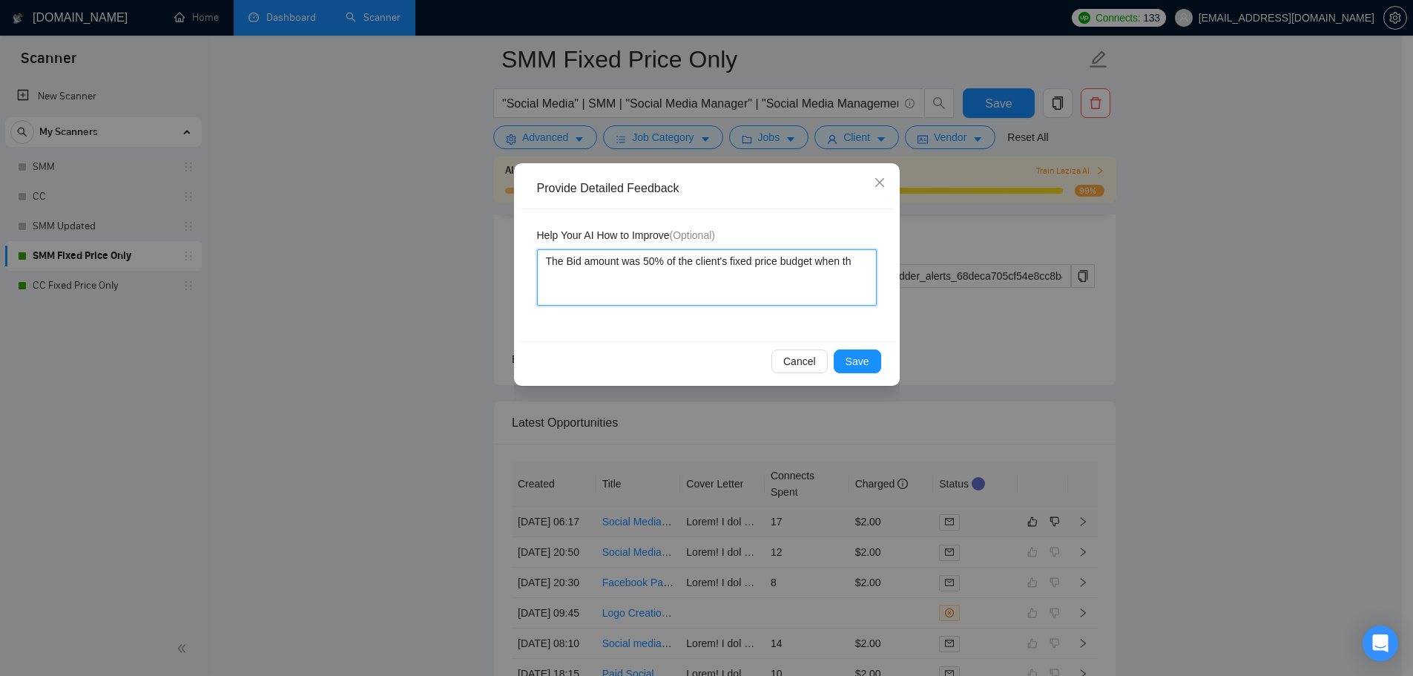
type textarea "The Bid amount was 50% of the client's fixed price budget when the"
type textarea "The Bid amount was 50% of the client's fixed price budget when the s"
type textarea "The Bid amount was 50% of the client's fixed price budget when the sc"
type textarea "The Bid amount was 50% of the client's fixed price budget when the sca"
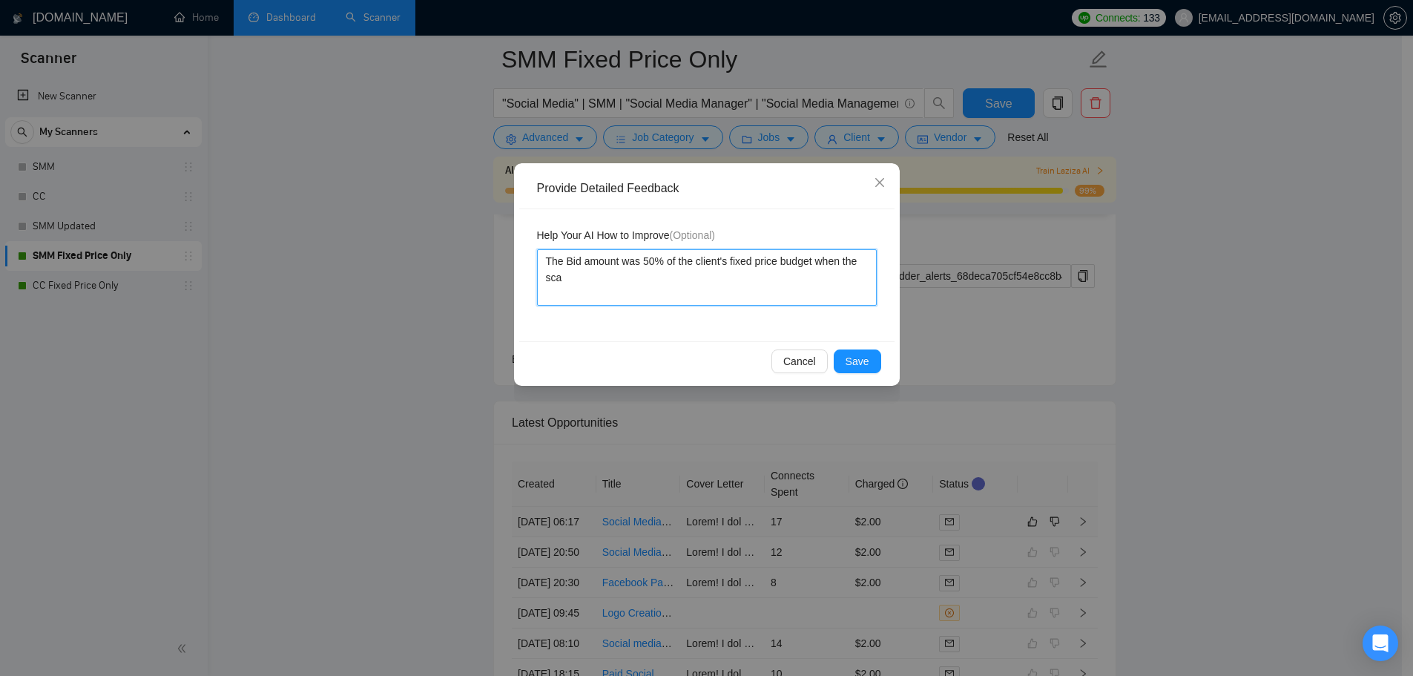
type textarea "The Bid amount was 50% of the client's fixed price budget when the scan"
type textarea "The Bid amount was 50% of the client's fixed price budget when the scann"
type textarea "The Bid amount was 50% of the client's fixed price budget when the scanne"
type textarea "The Bid amount was 50% of the client's fixed price budget when the scanner"
type textarea "The Bid amount was 50% of the client's fixed price budget when the scanner'"
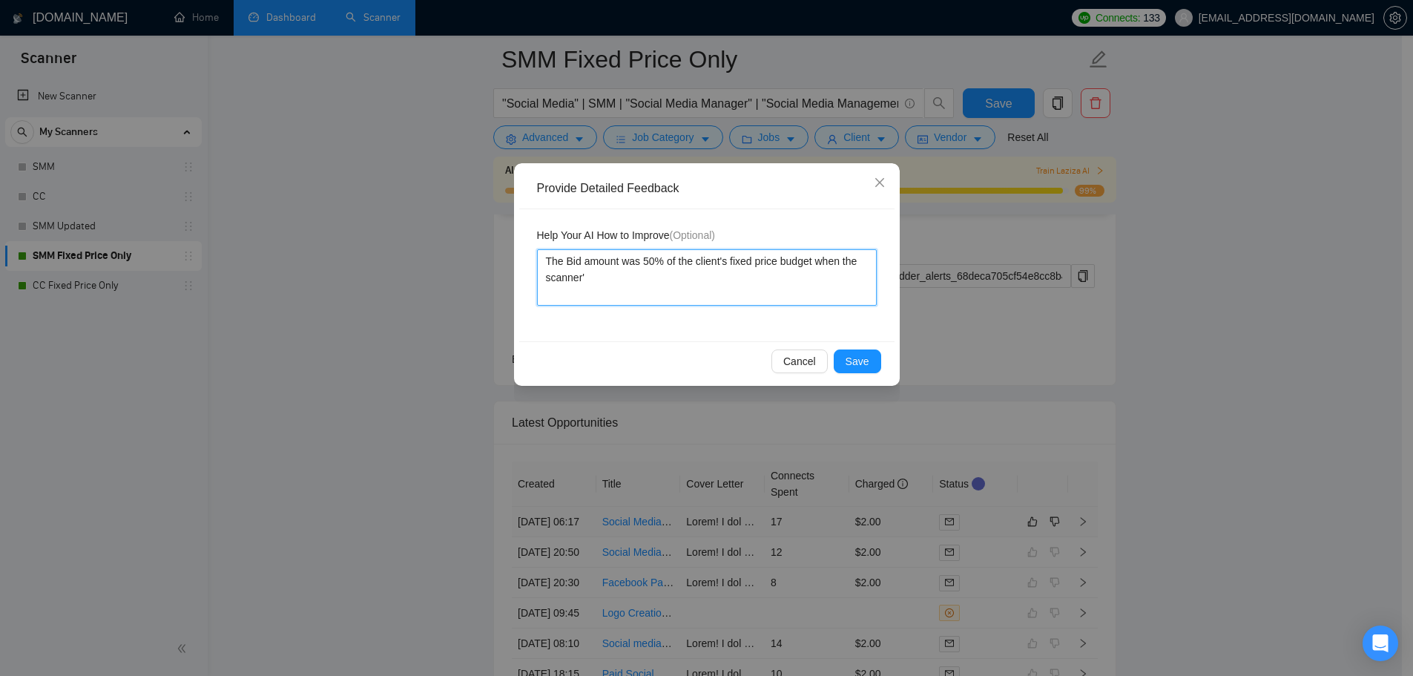
type textarea "The Bid amount was 50% of the client's fixed price budget when the scanner's"
type textarea "The Bid amount was 50% of the client's fixed price budget when the scanner's s"
type textarea "The Bid amount was 50% of the client's fixed price budget when the scanner's se"
type textarea "The Bid amount was 50% of the client's fixed price budget when the scanner's set"
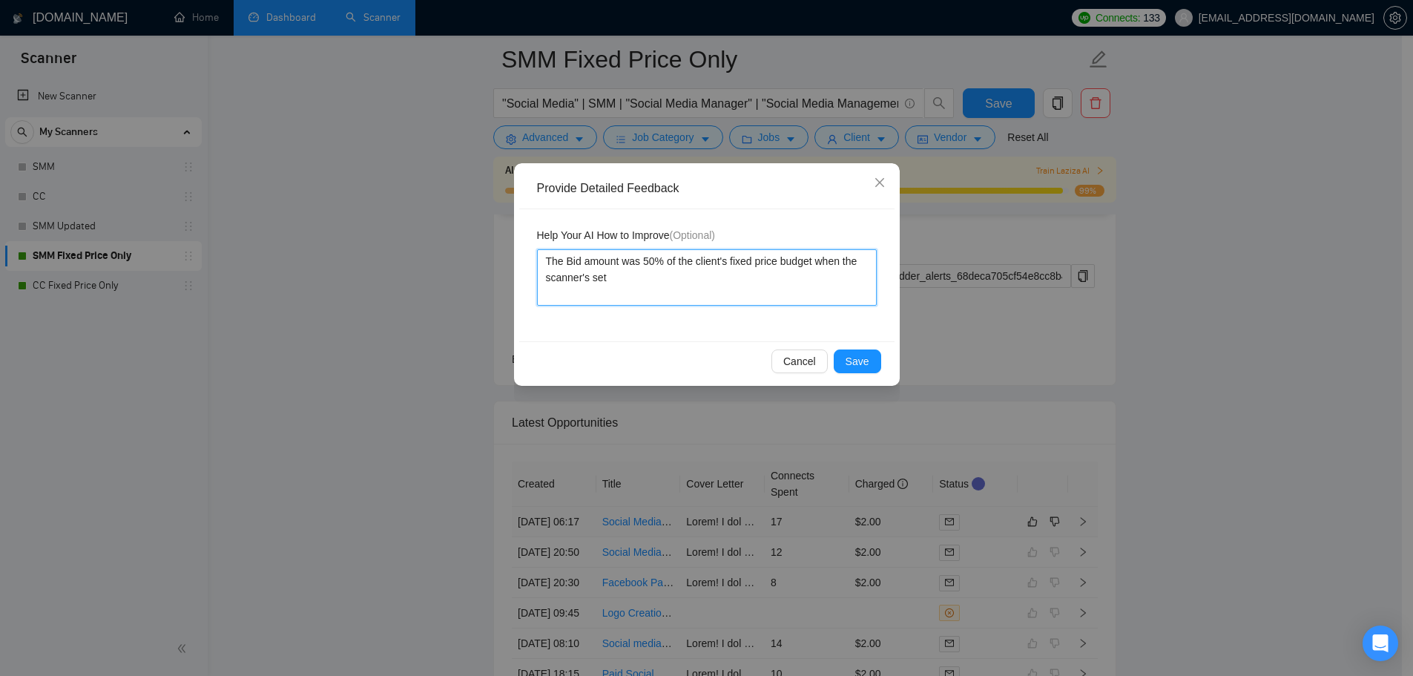
type textarea "The Bid amount was 50% of the client's fixed price budget when the scanner's se…"
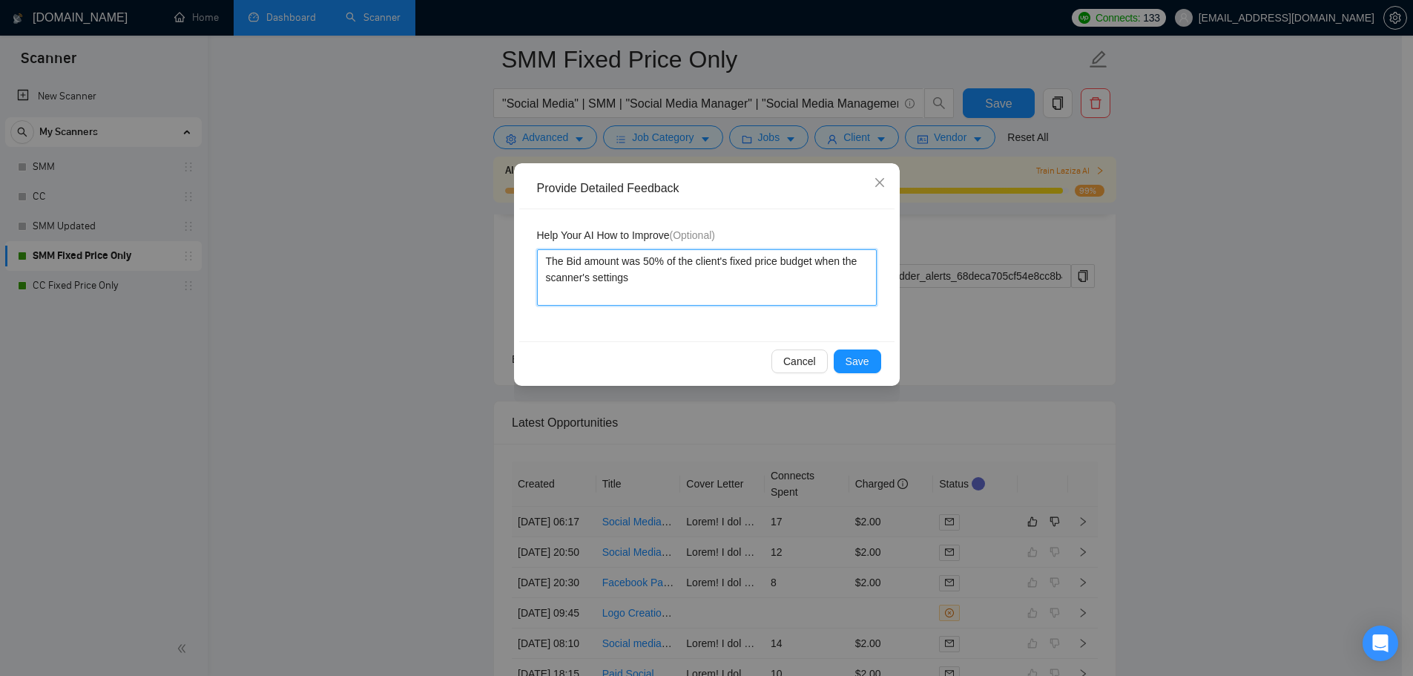
type textarea "The Bid amount was 50% of the client's fixed price budget when the scanner's se…"
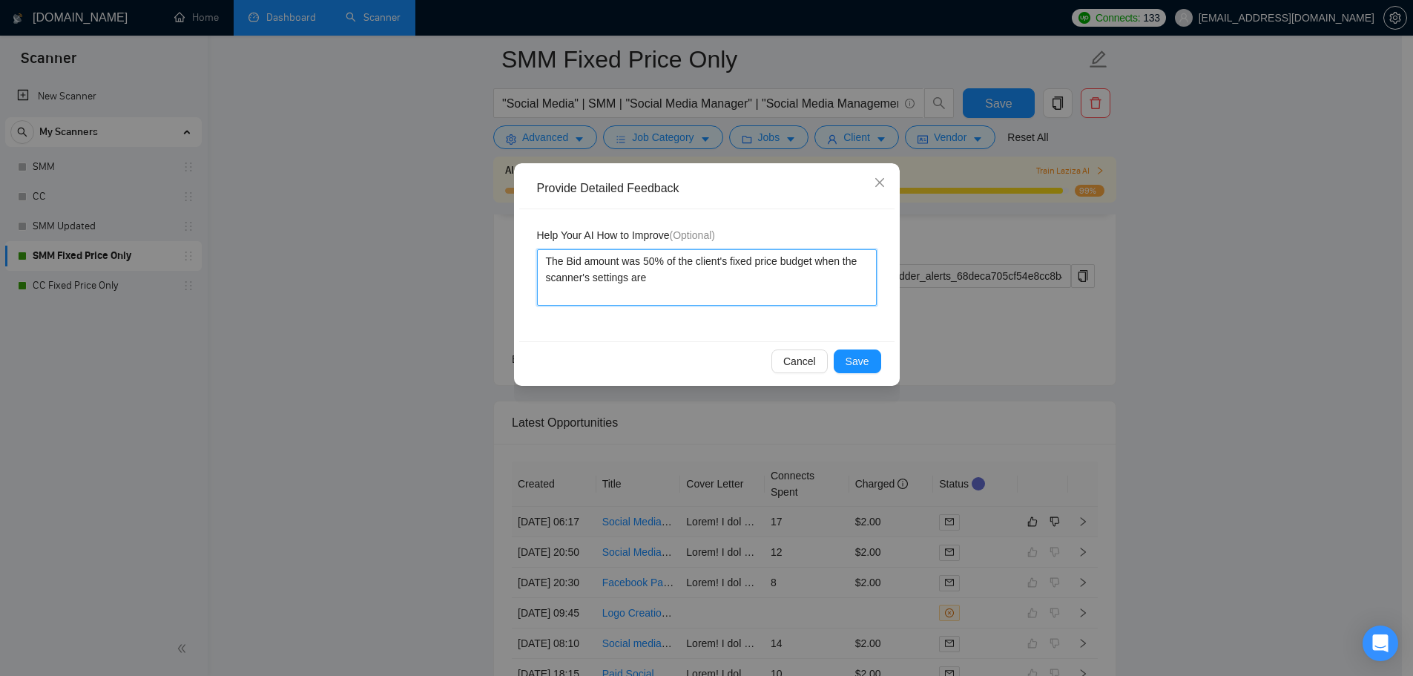
drag, startPoint x: 671, startPoint y: 289, endPoint x: 580, endPoint y: 288, distance: 91.2
click at [580, 288] on textarea "The Bid amount was 50% of the client's fixed price budget when the scanner's se…" at bounding box center [707, 277] width 340 height 56
type textarea "The Bid amount was 50% of the client's fixed price budget when the scanner"
type textarea "The Bid amount was 50% of the client's fixed price budget when the scanner i"
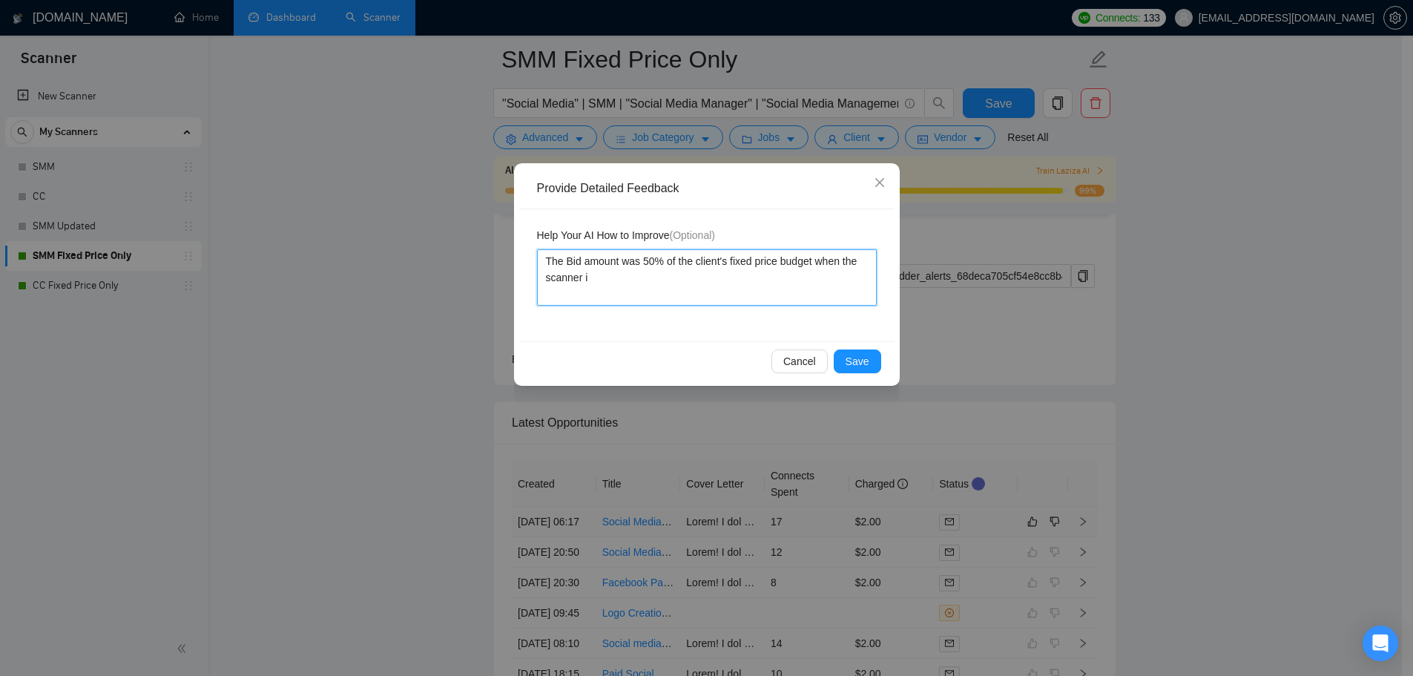
type textarea "The Bid amount was 50% of the client's fixed price budget when the scanner is"
type textarea "The Bid amount was 50% of the client's fixed price budget when the scanner is s"
type textarea "The Bid amount was 50% of the client's fixed price budget when the scanner is se"
type textarea "The Bid amount was 50% of the client's fixed price budget when the scanner is s…"
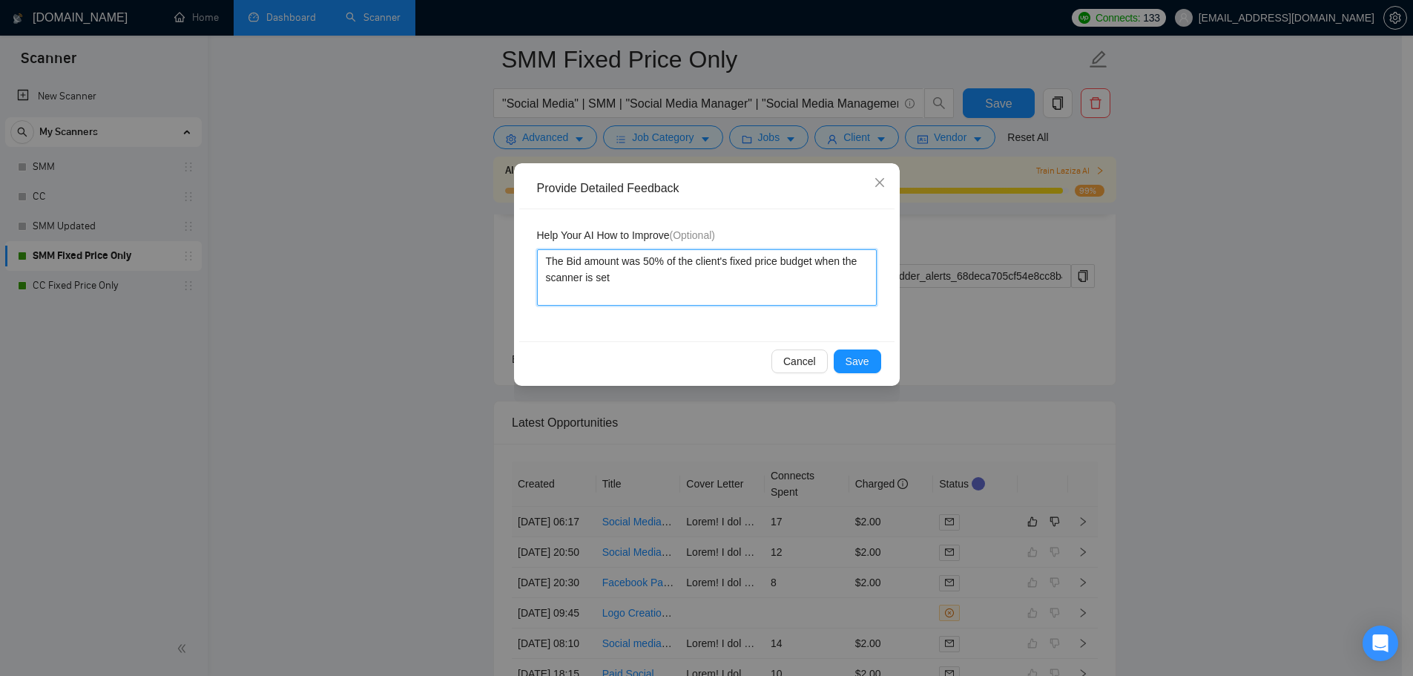
type textarea "The Bid amount was 50% of the client's fixed price budget when the scanner is s…"
click at [855, 363] on span "Save" at bounding box center [857, 361] width 24 height 16
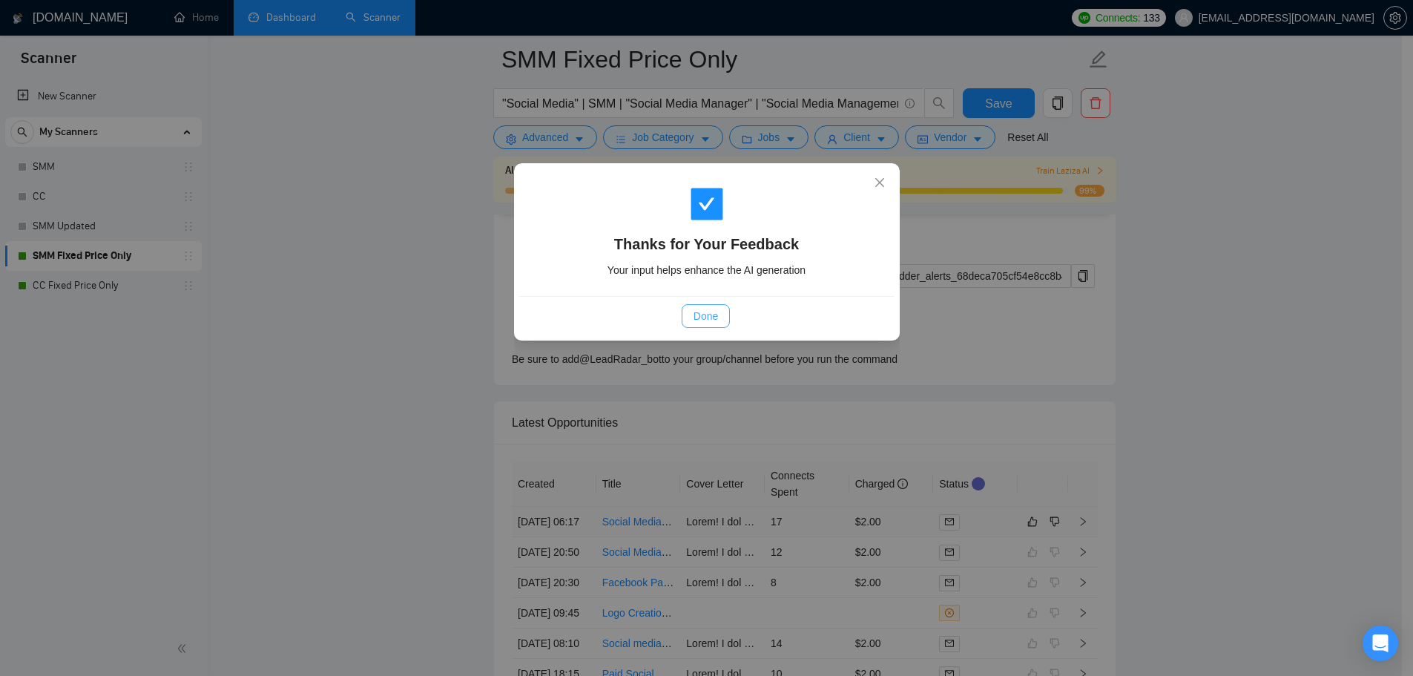
click at [716, 320] on span "Done" at bounding box center [705, 316] width 24 height 16
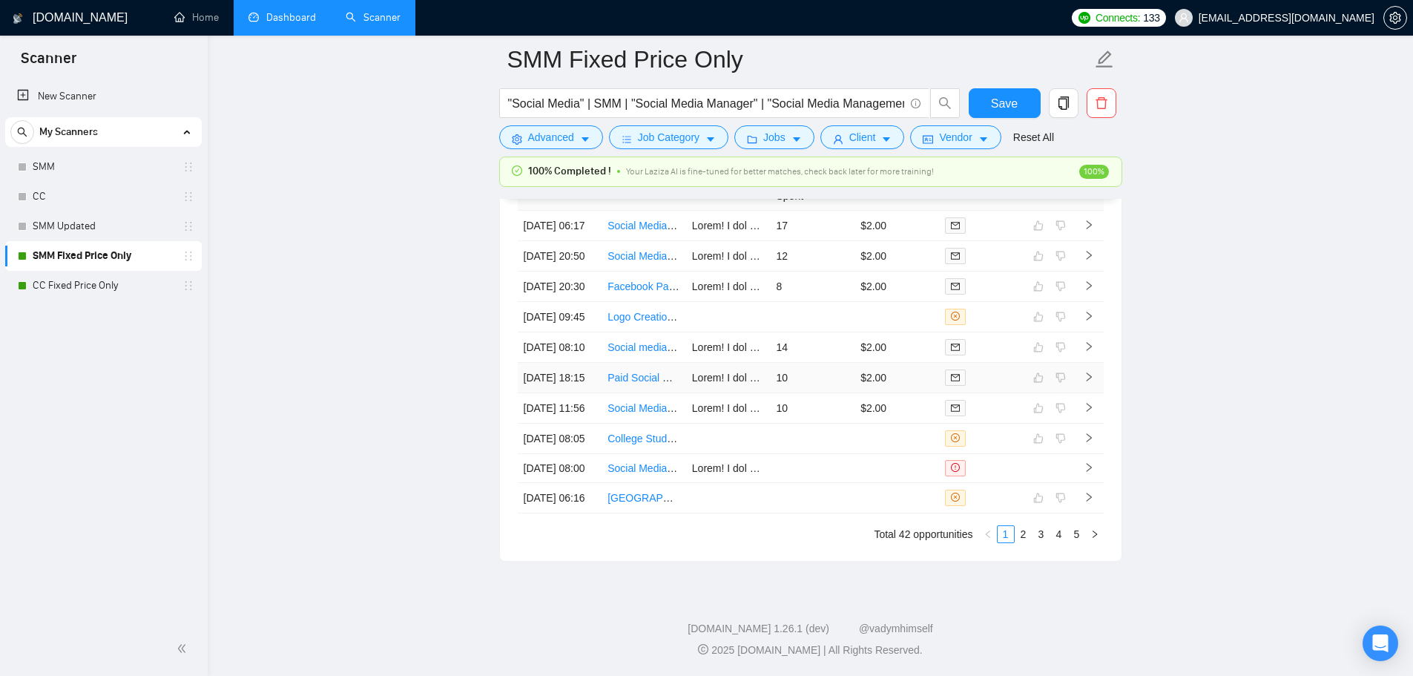
scroll to position [3949, 0]
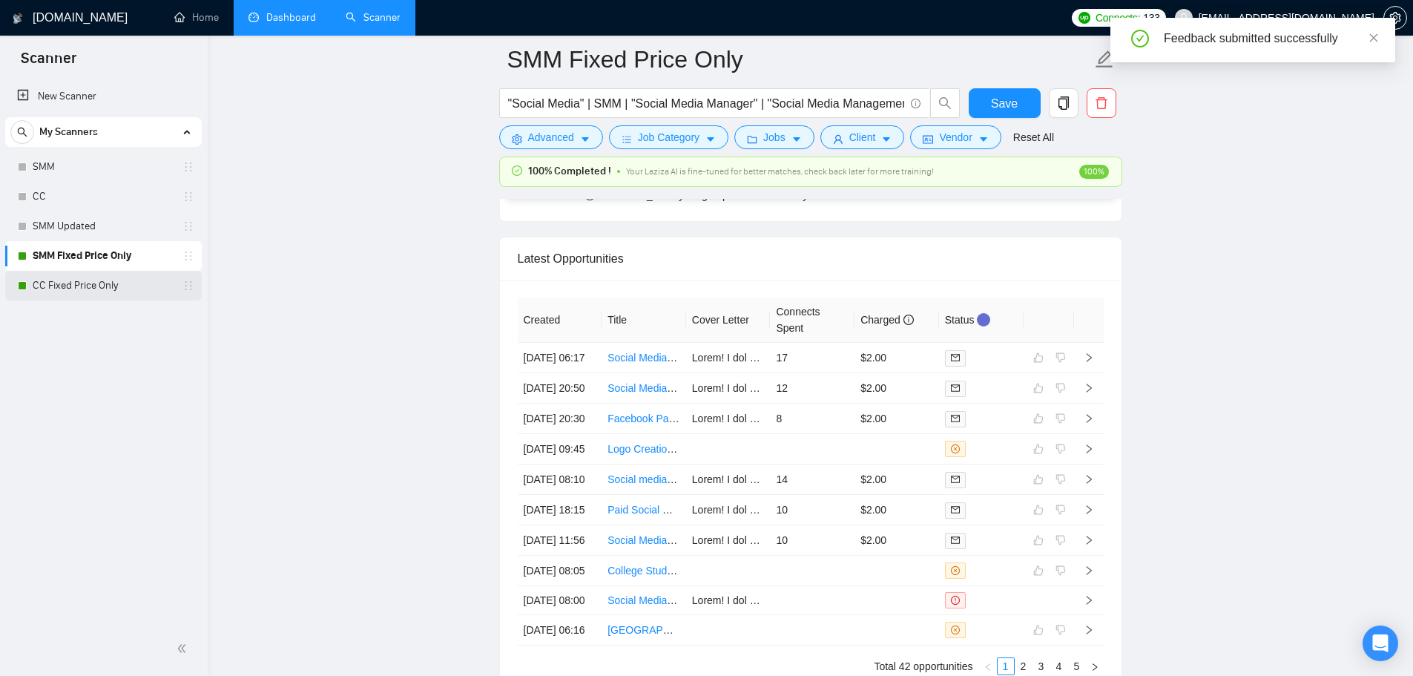
click at [102, 288] on link "CC Fixed Price Only" at bounding box center [103, 286] width 141 height 30
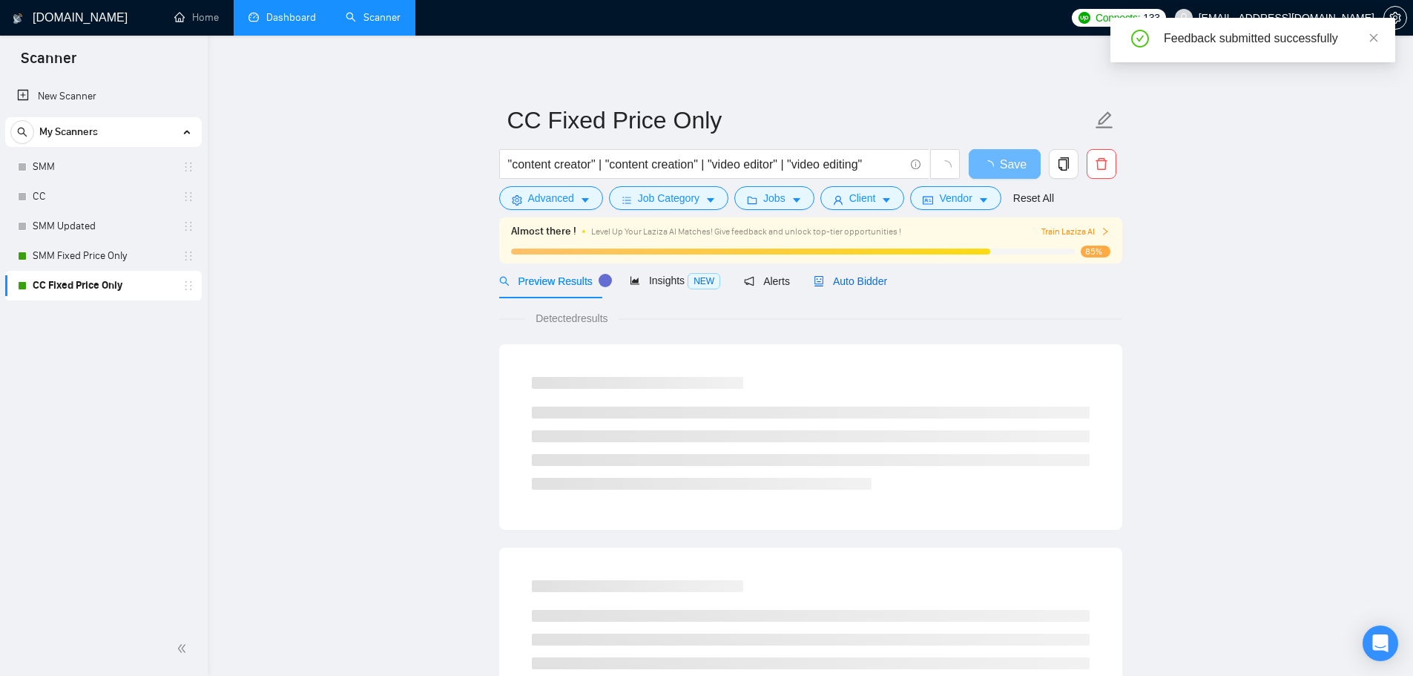
click at [856, 283] on span "Auto Bidder" at bounding box center [849, 281] width 73 height 12
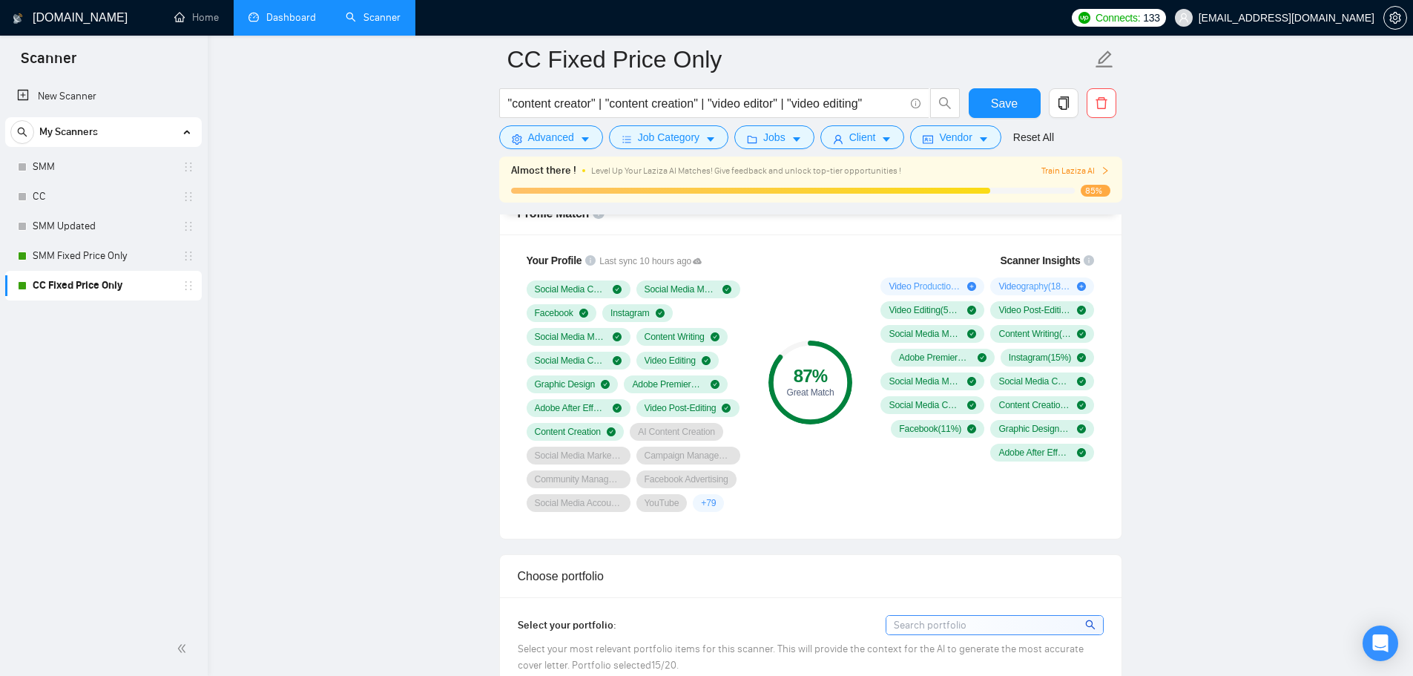
scroll to position [1186, 0]
